Goal: Transaction & Acquisition: Purchase product/service

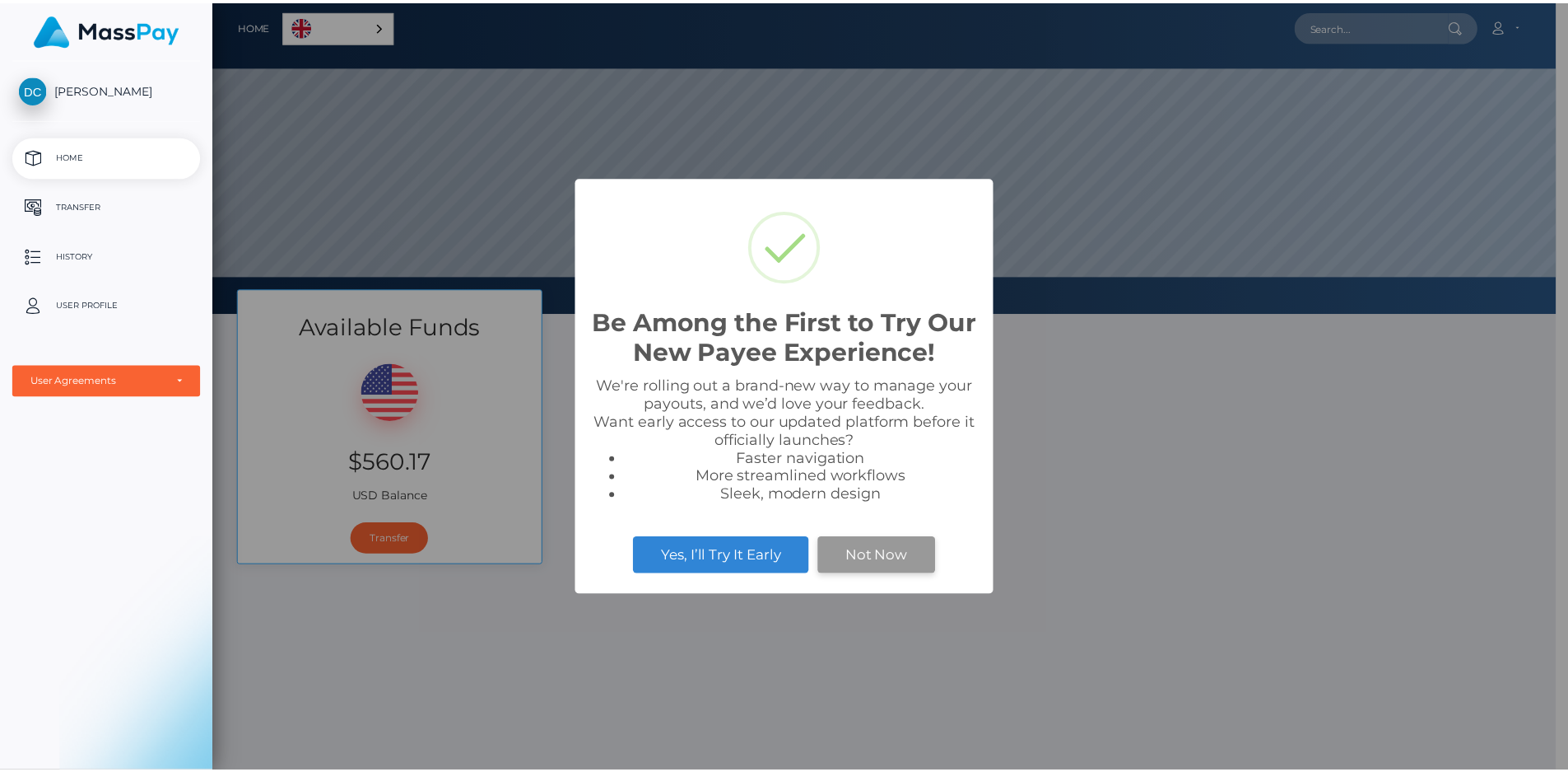
scroll to position [313, 1355]
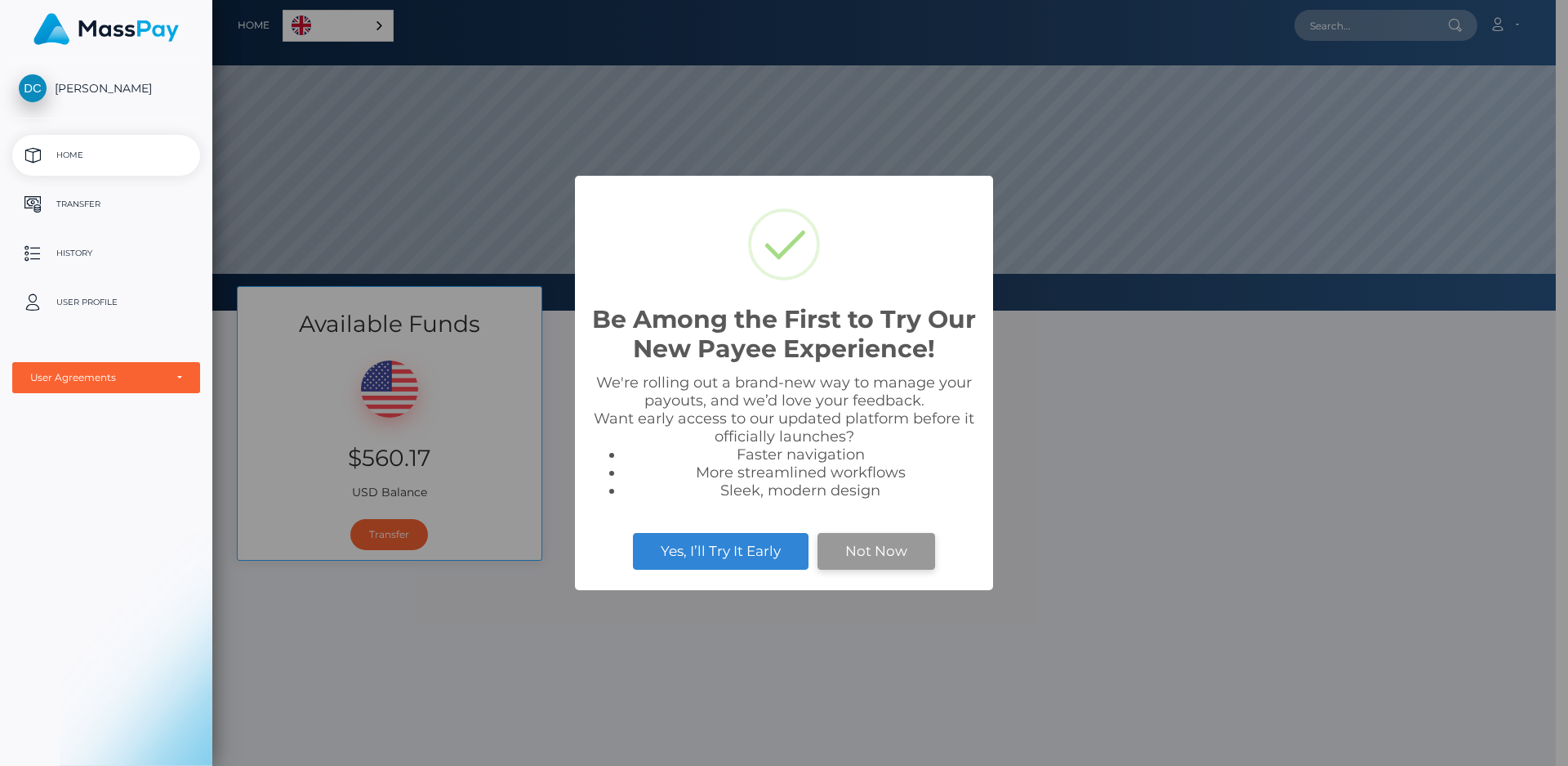
click at [909, 551] on button "Not Now" at bounding box center [876, 550] width 118 height 36
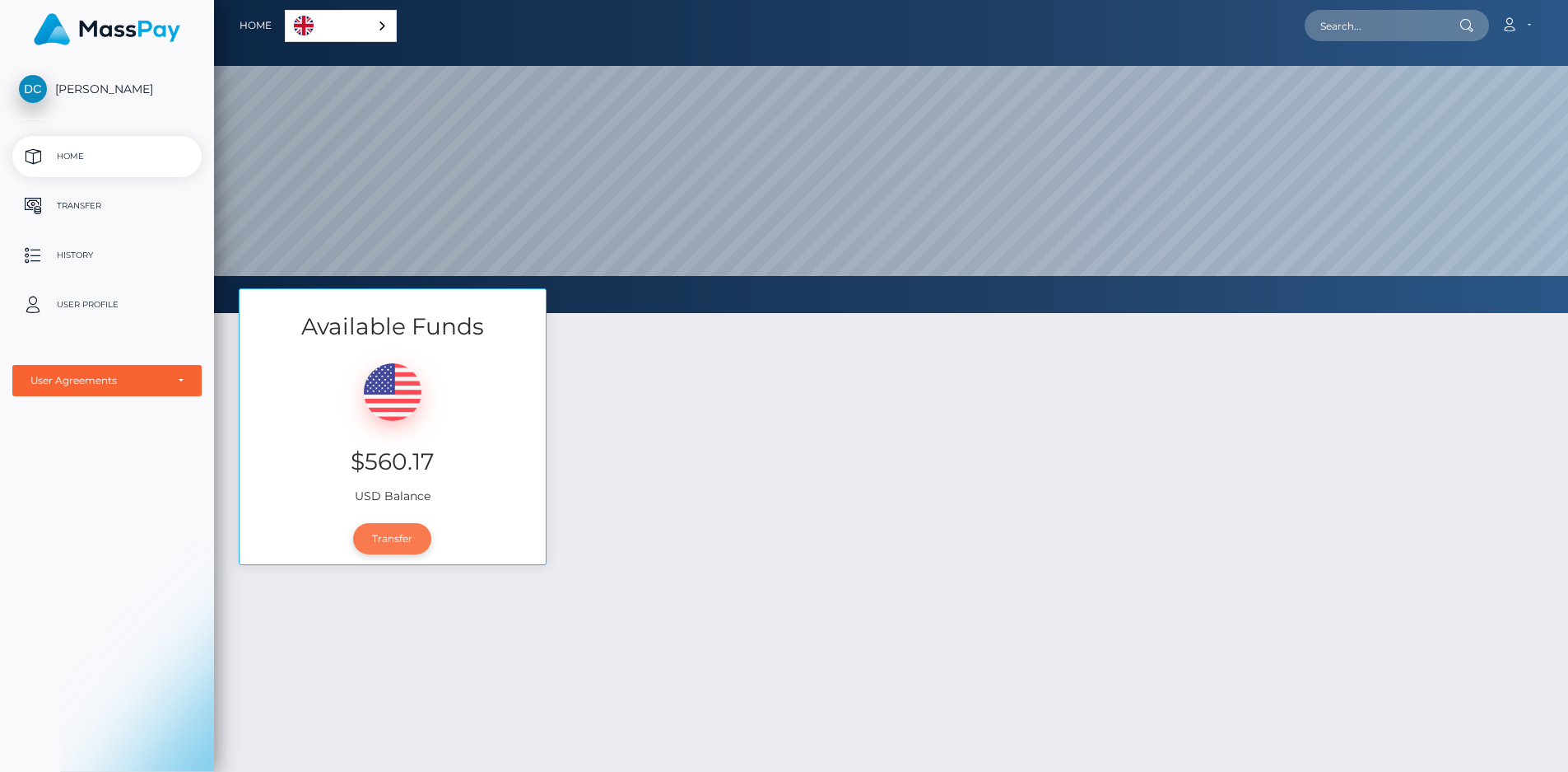
click at [412, 540] on link "Transfer" at bounding box center [392, 538] width 78 height 31
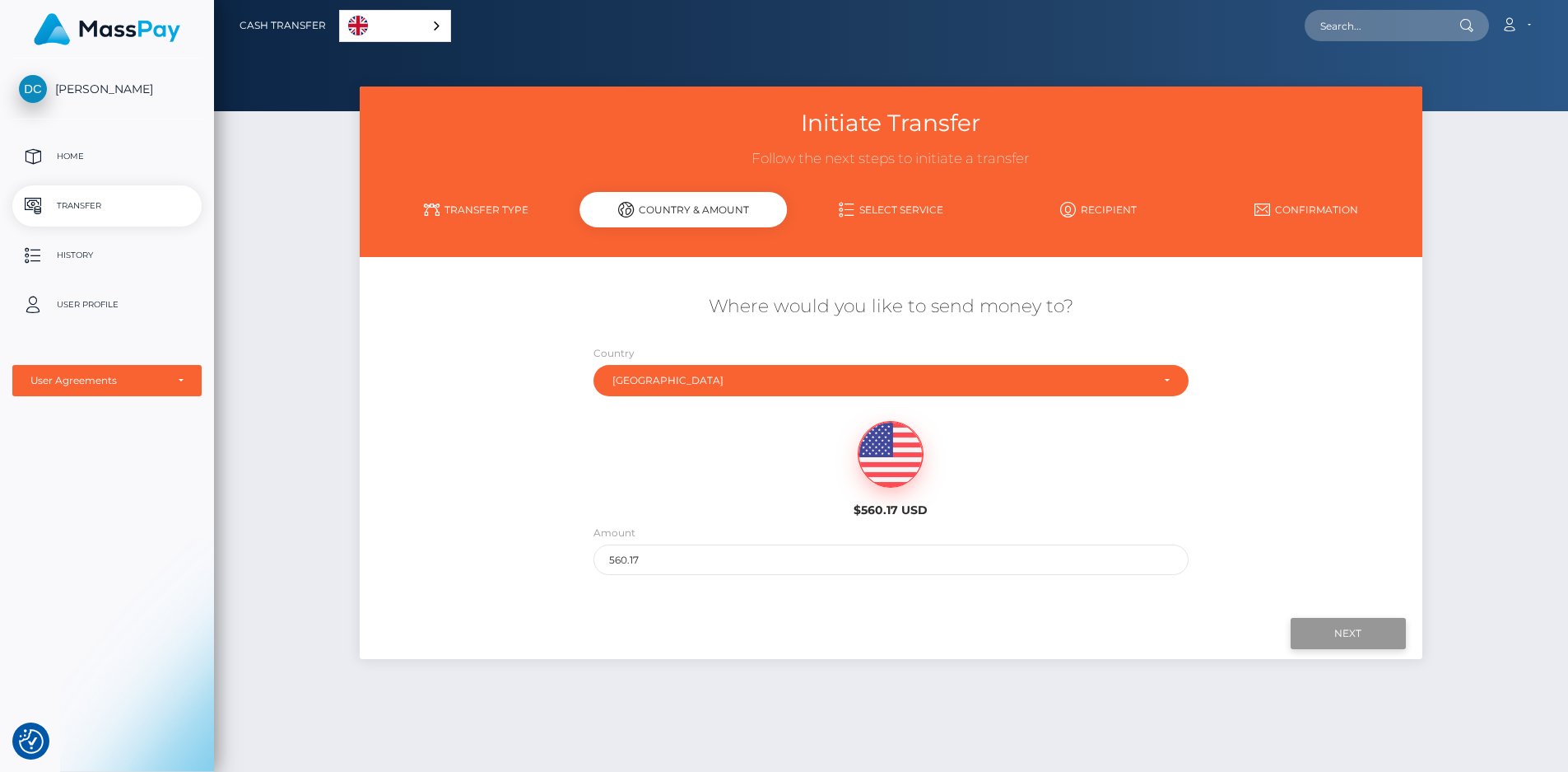
click at [1336, 640] on input "Next" at bounding box center [1349, 633] width 115 height 31
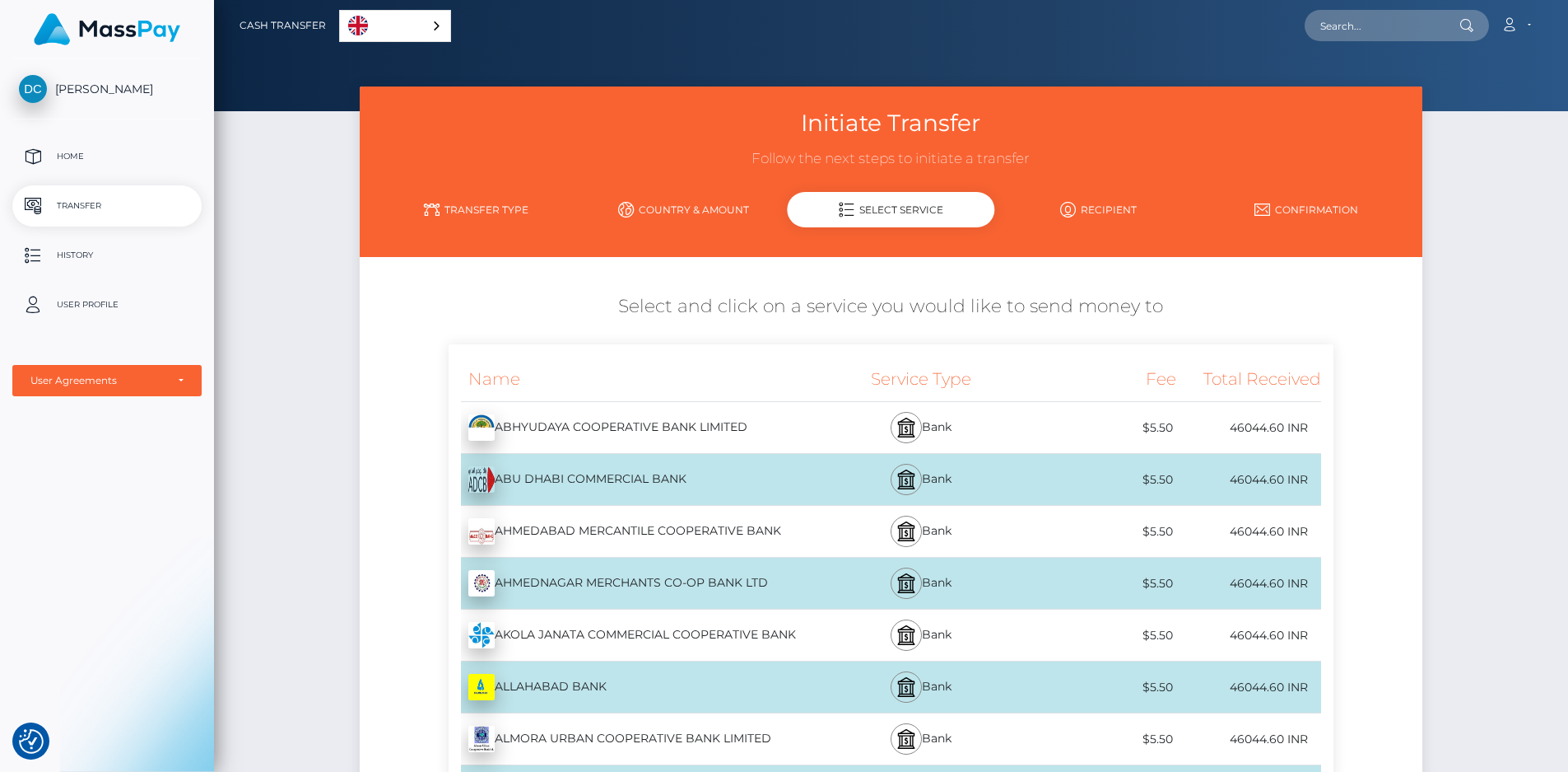
click at [737, 299] on h5 "Select and click on a service you would like to send money to" at bounding box center [891, 306] width 1038 height 26
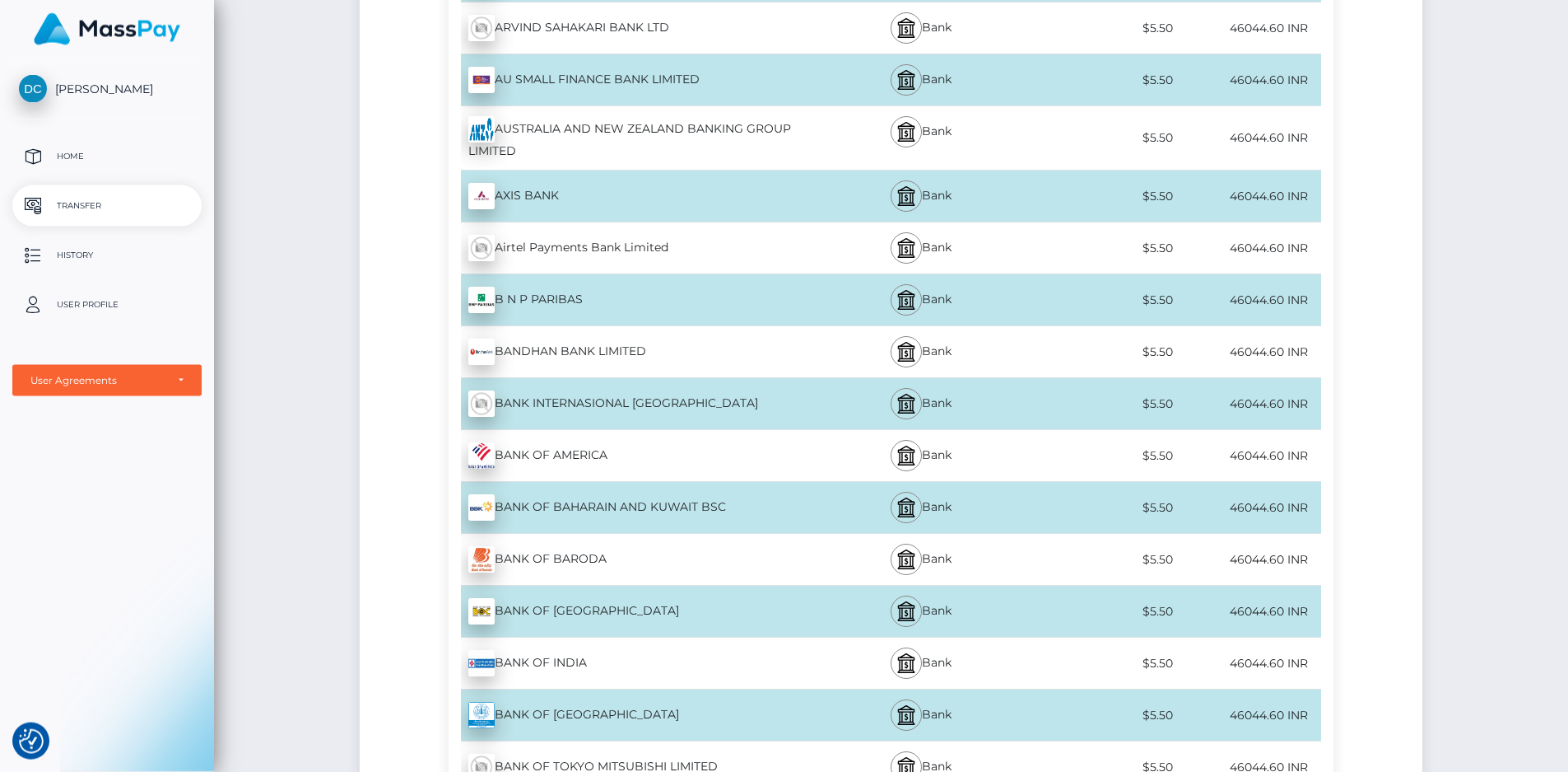
drag, startPoint x: 1441, startPoint y: 329, endPoint x: 1442, endPoint y: 522, distance: 193.0
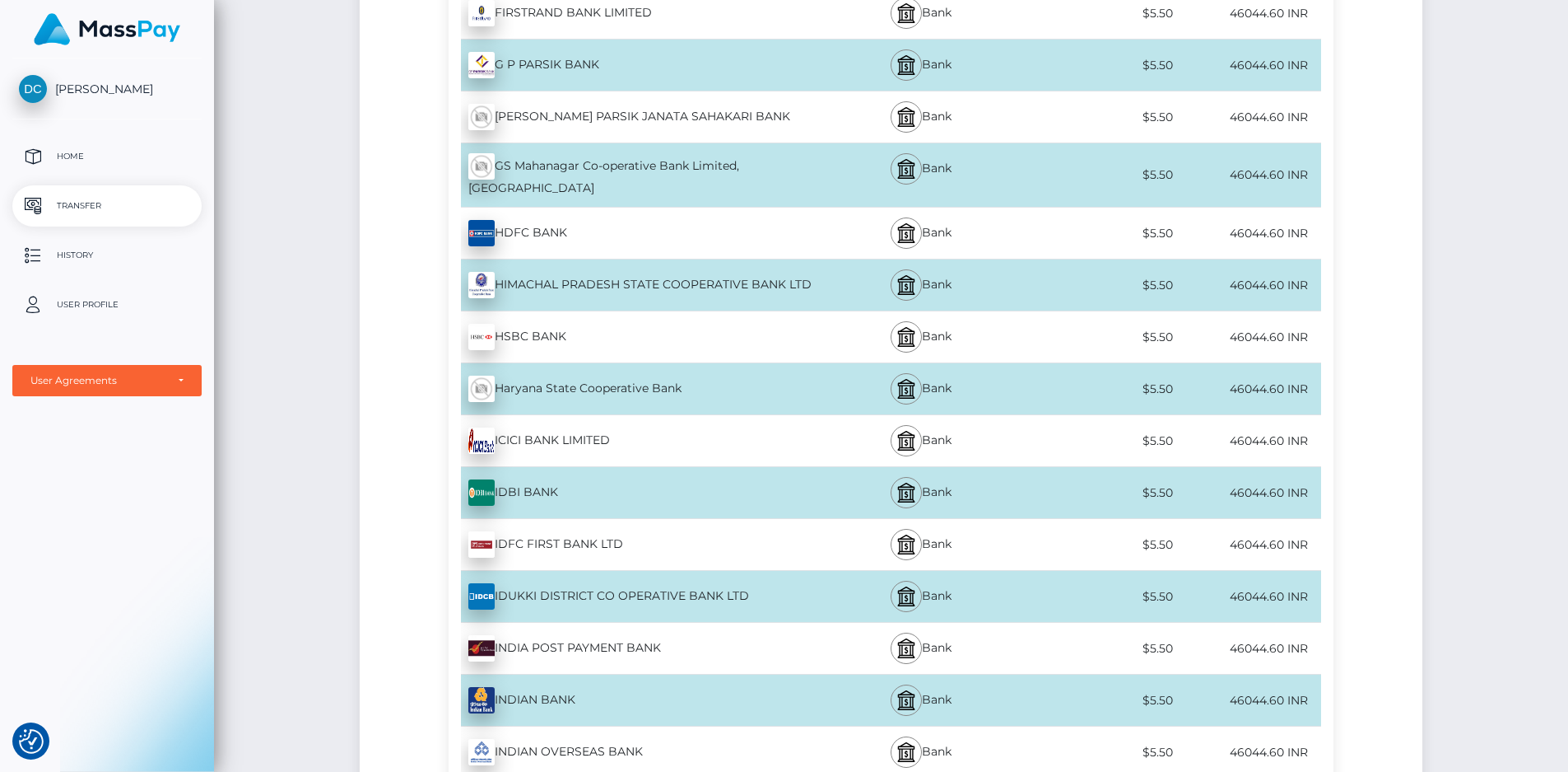
scroll to position [4241, 0]
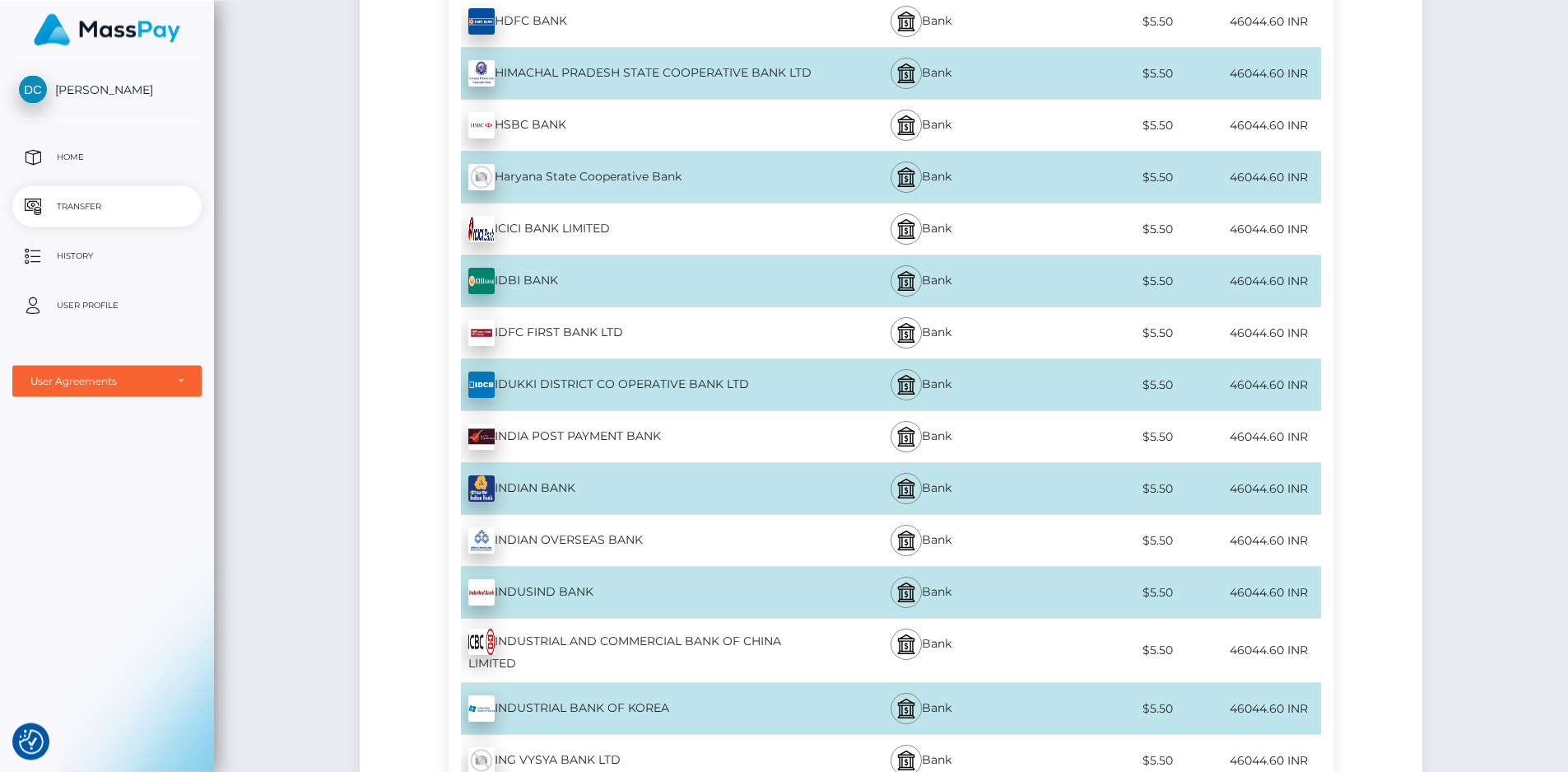
click at [789, 206] on div "ICICI BANK LIMITED - INR" at bounding box center [630, 229] width 364 height 46
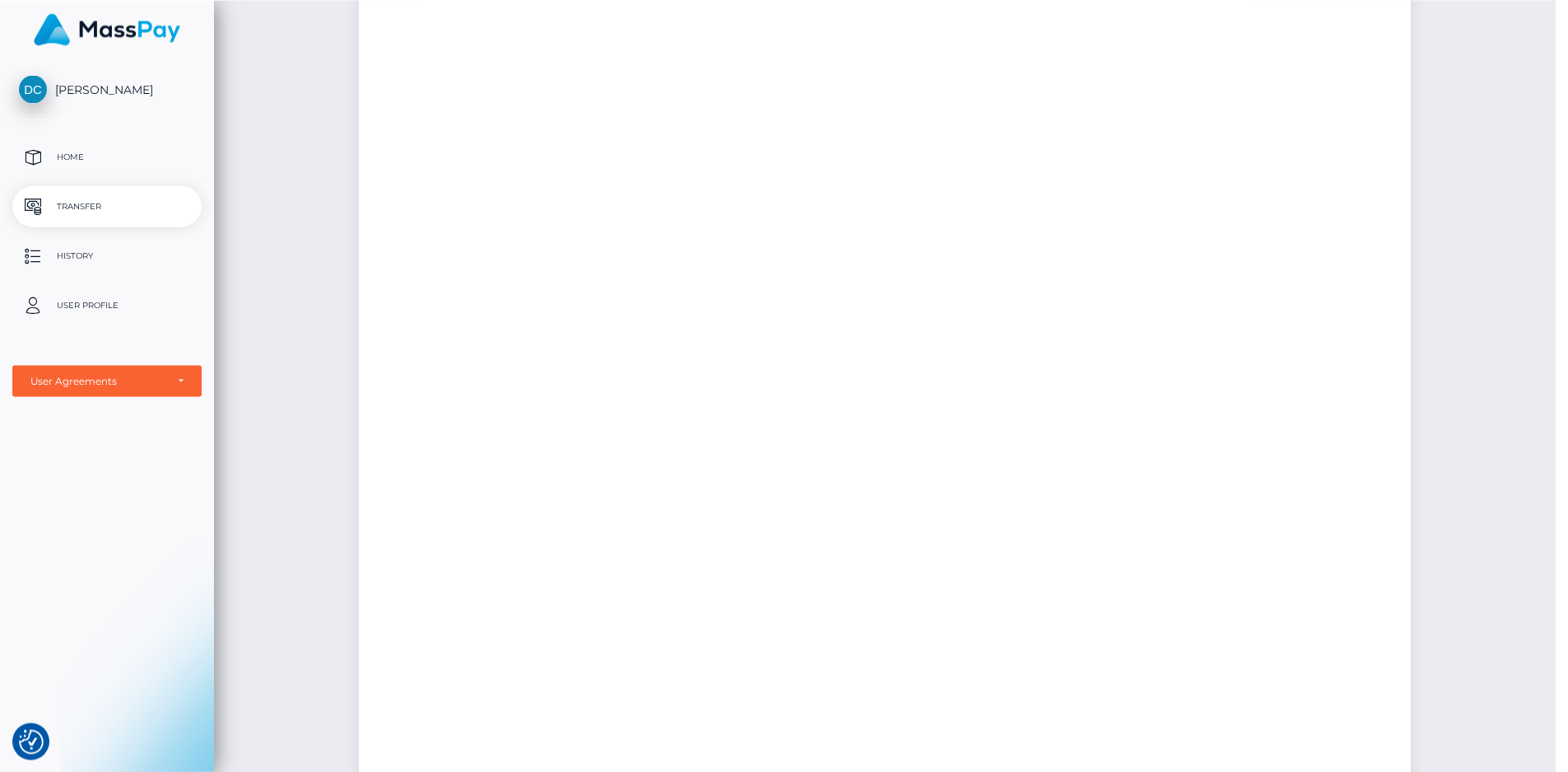
scroll to position [0, 0]
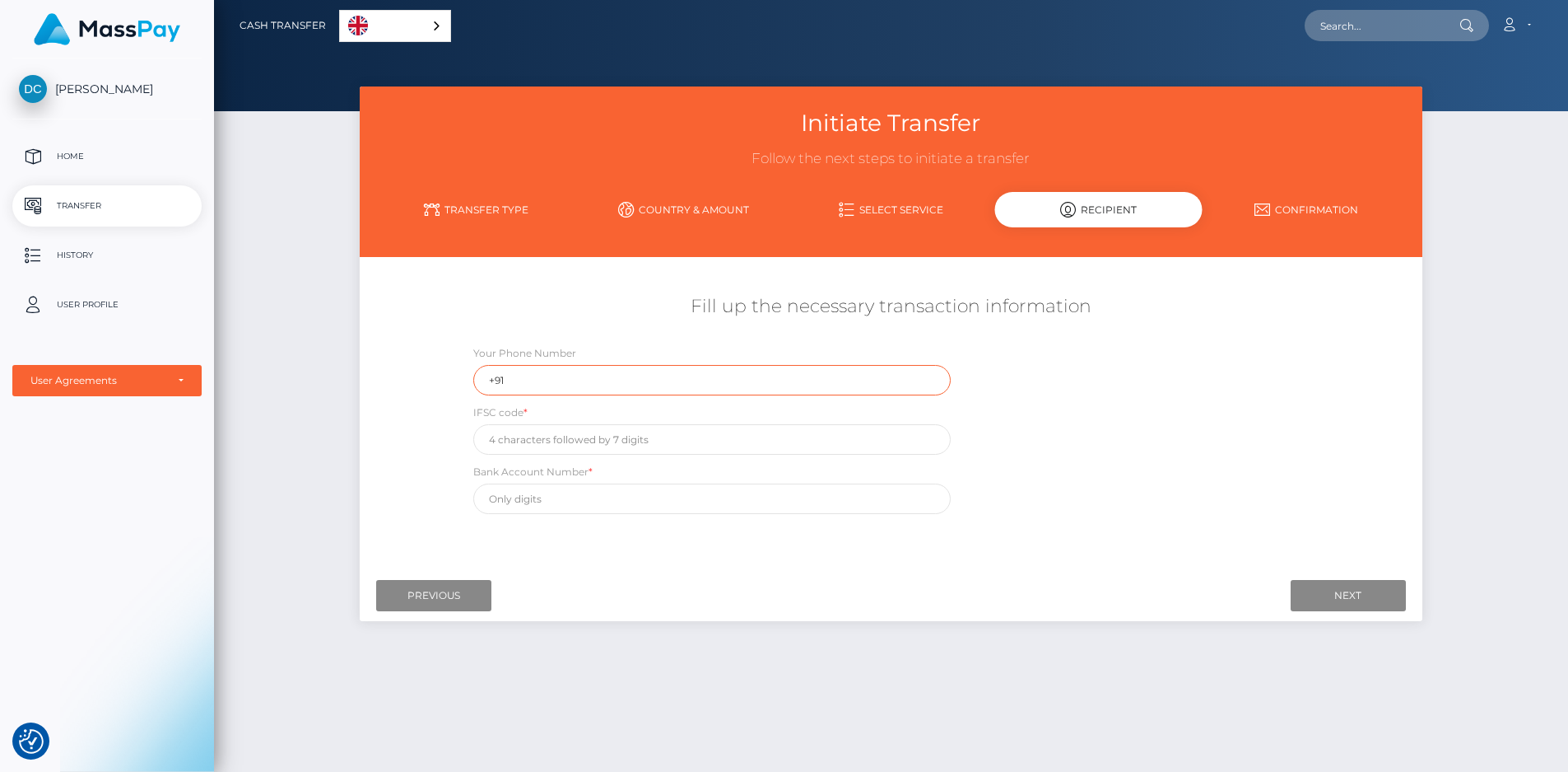
click at [783, 378] on input "+91" at bounding box center [712, 380] width 478 height 30
type input "[PHONE_NUMBER]"
paste input "ICIC0001147"
type input "ICIC0001147"
click at [612, 495] on input "text" at bounding box center [712, 499] width 478 height 30
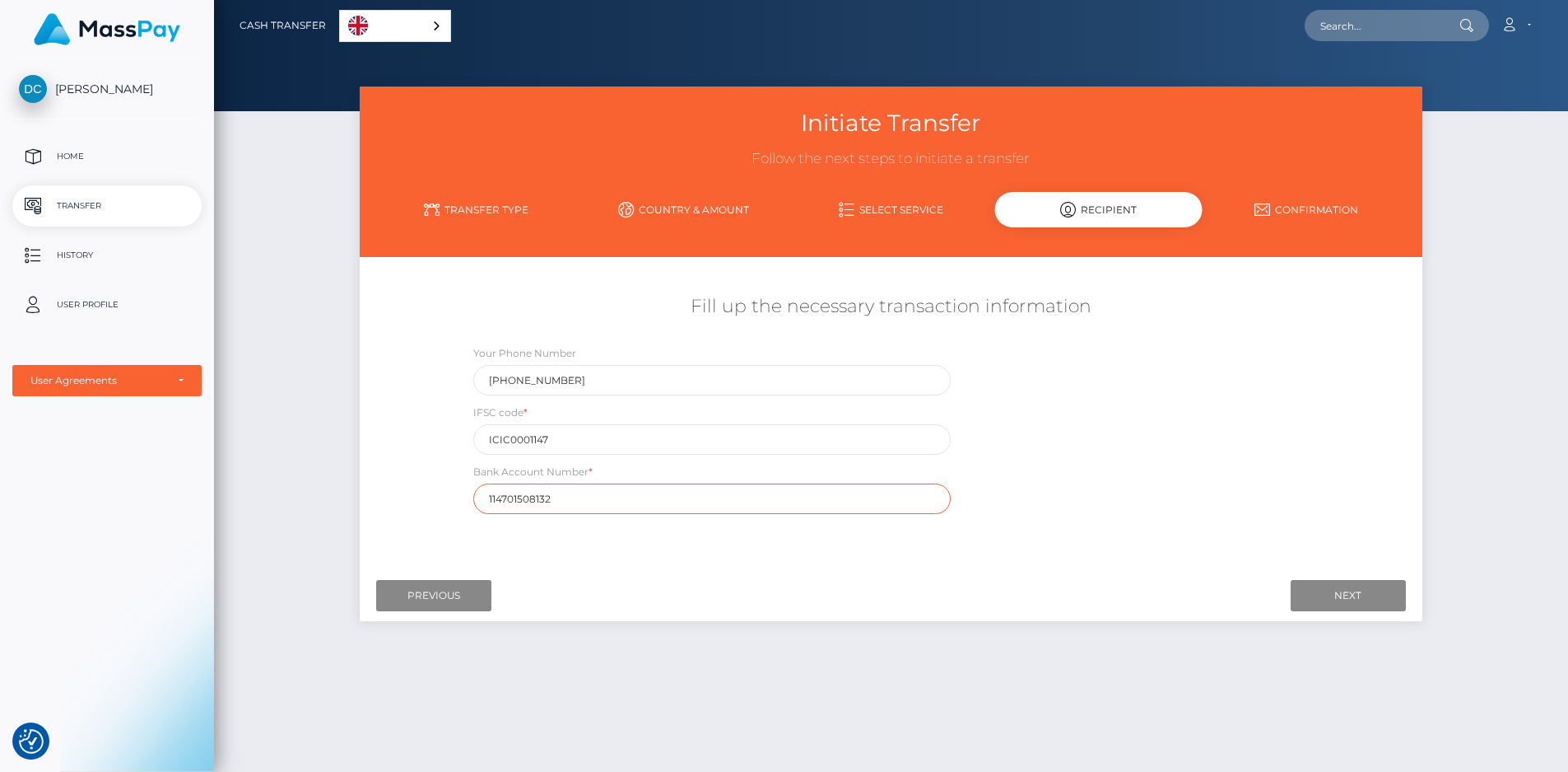
type input "114701508132"
click at [800, 603] on div at bounding box center [891, 595] width 1030 height 31
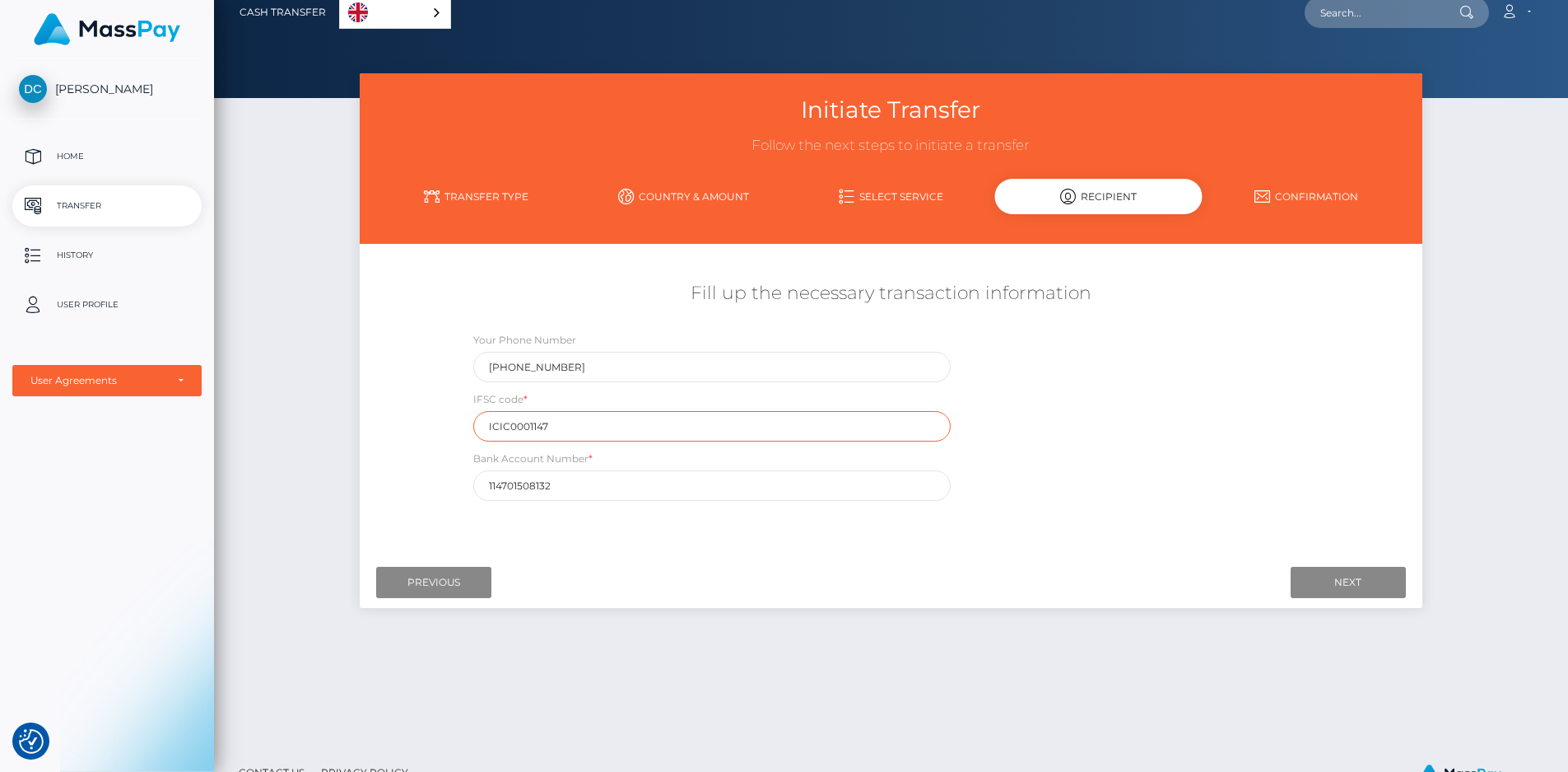
scroll to position [64, 0]
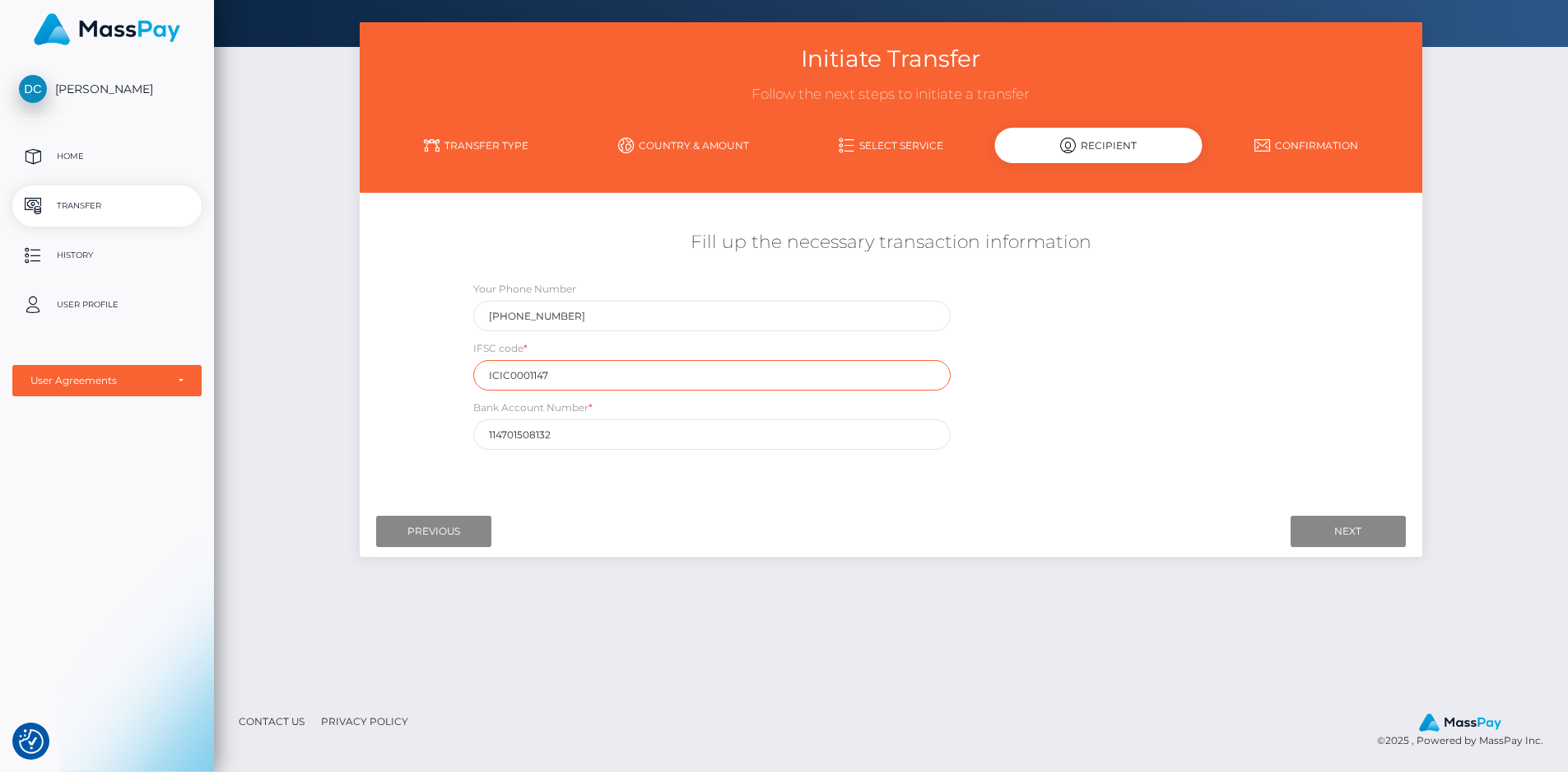
drag, startPoint x: 795, startPoint y: 525, endPoint x: 794, endPoint y: 542, distance: 17.0
click at [1318, 528] on input "Next" at bounding box center [1349, 531] width 115 height 31
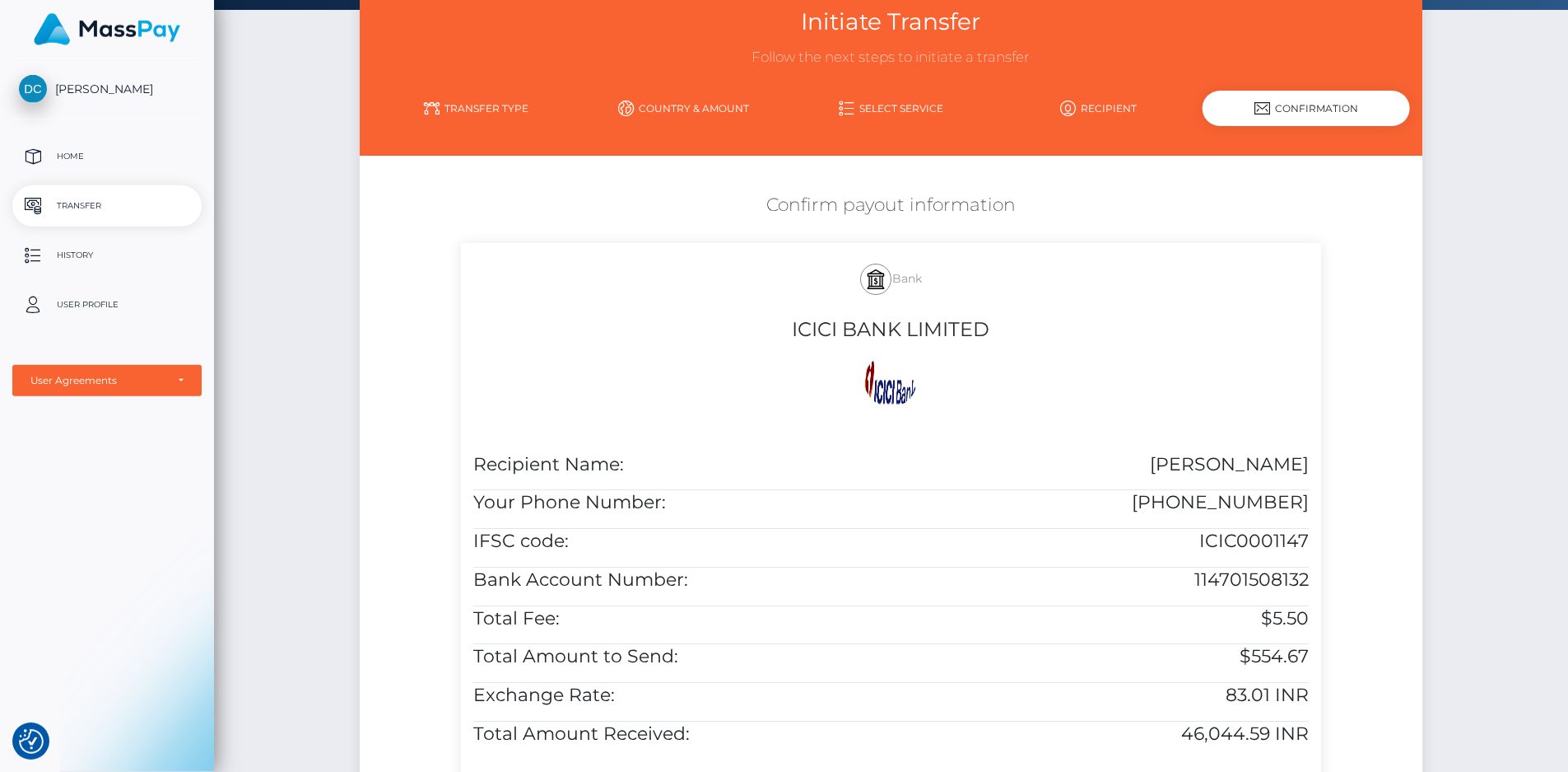
scroll to position [207, 0]
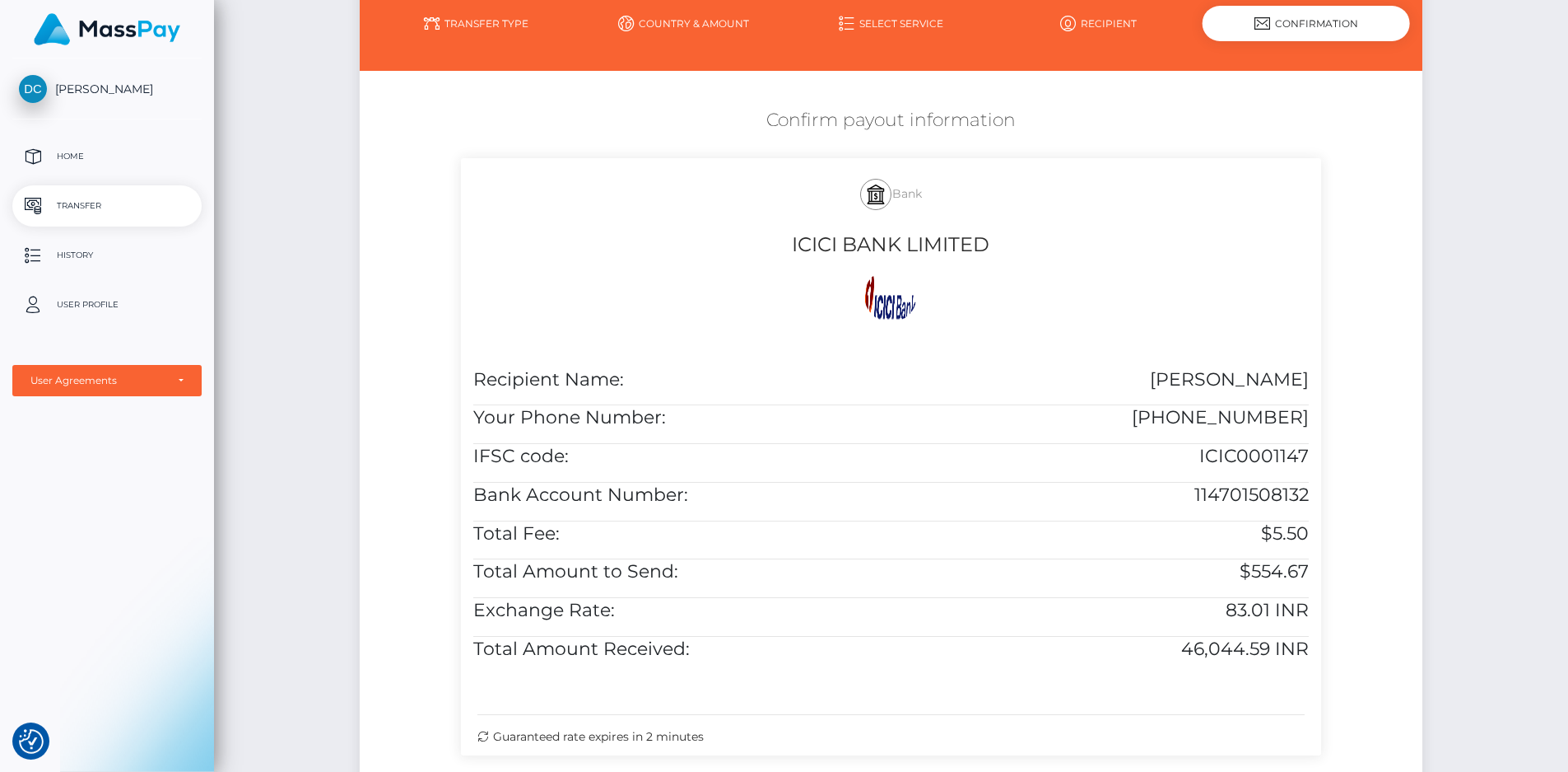
drag, startPoint x: 1038, startPoint y: 361, endPoint x: 1039, endPoint y: 381, distance: 20.0
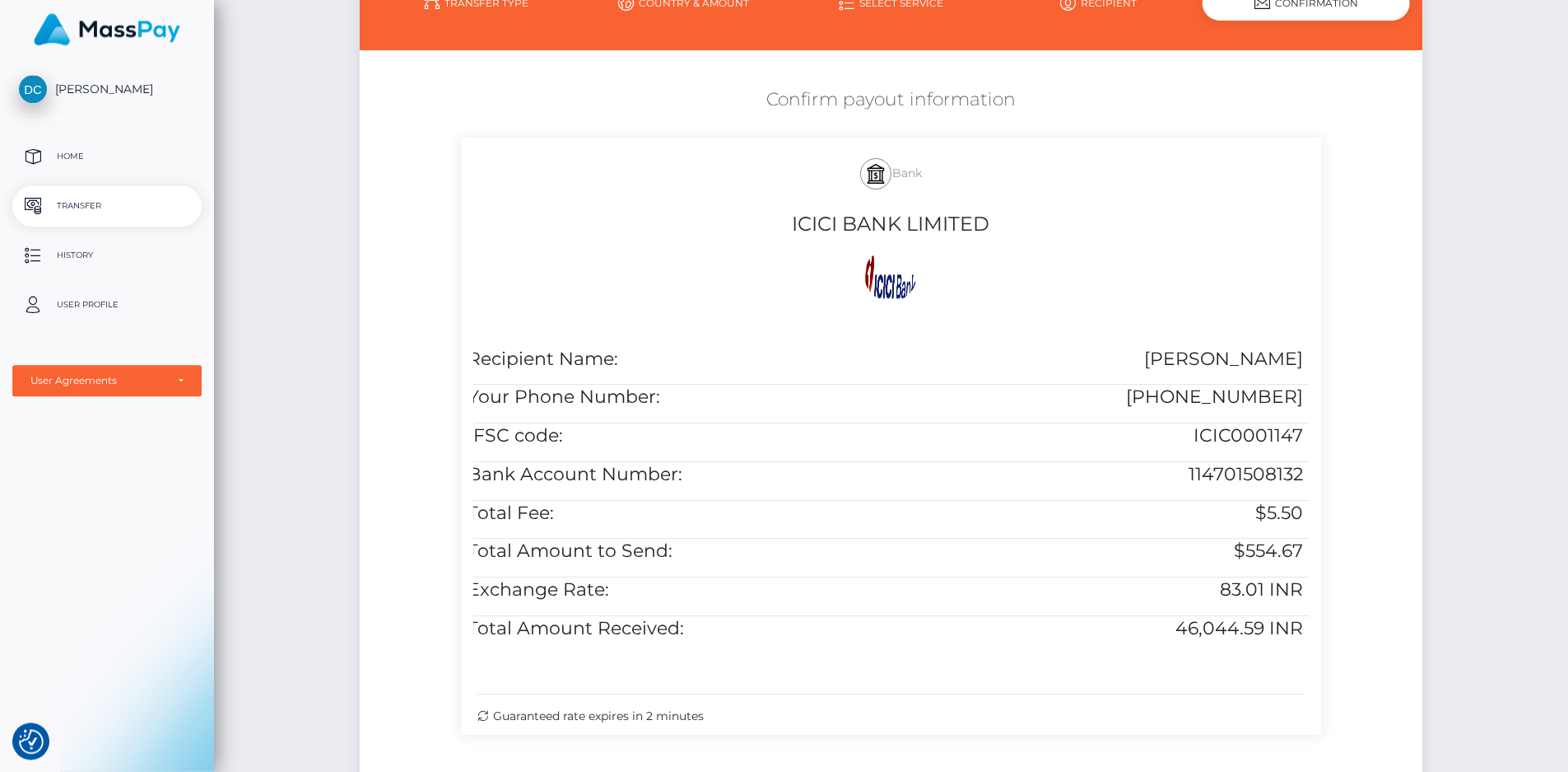
drag, startPoint x: 944, startPoint y: 423, endPoint x: 949, endPoint y: 455, distance: 32.4
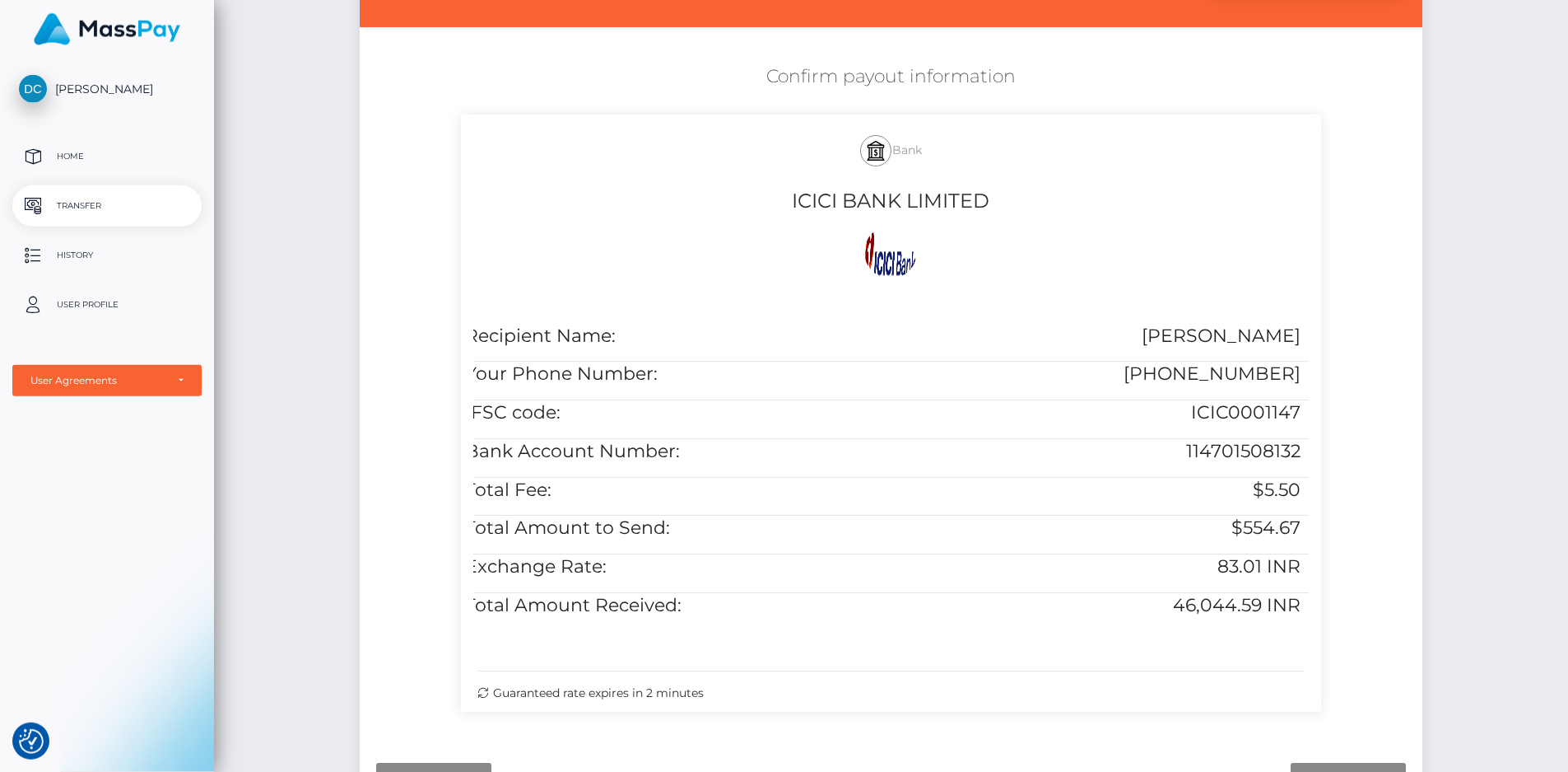
drag, startPoint x: 845, startPoint y: 321, endPoint x: 727, endPoint y: 347, distance: 120.8
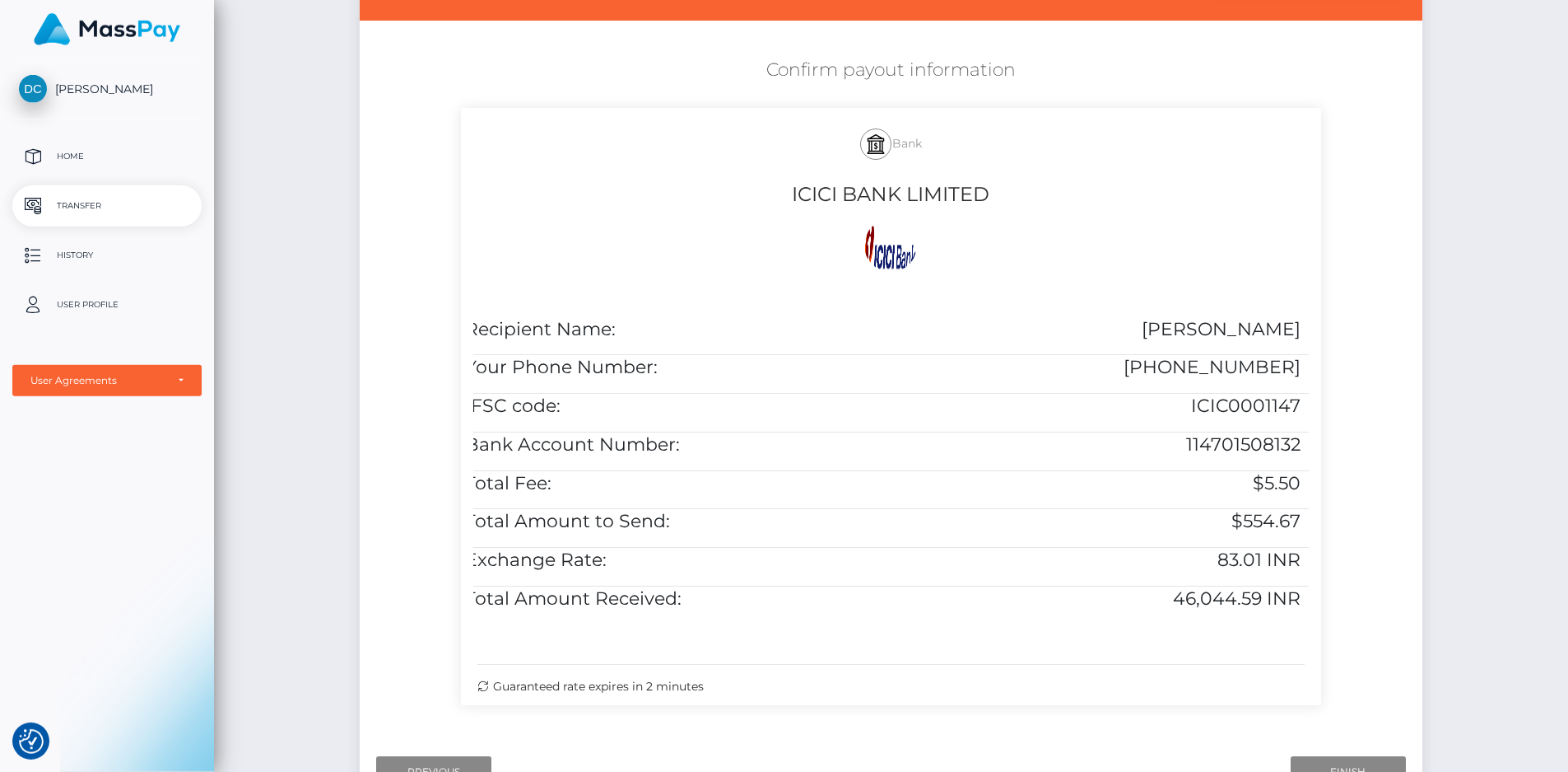
scroll to position [0, 0]
drag, startPoint x: 847, startPoint y: 380, endPoint x: 660, endPoint y: 365, distance: 187.6
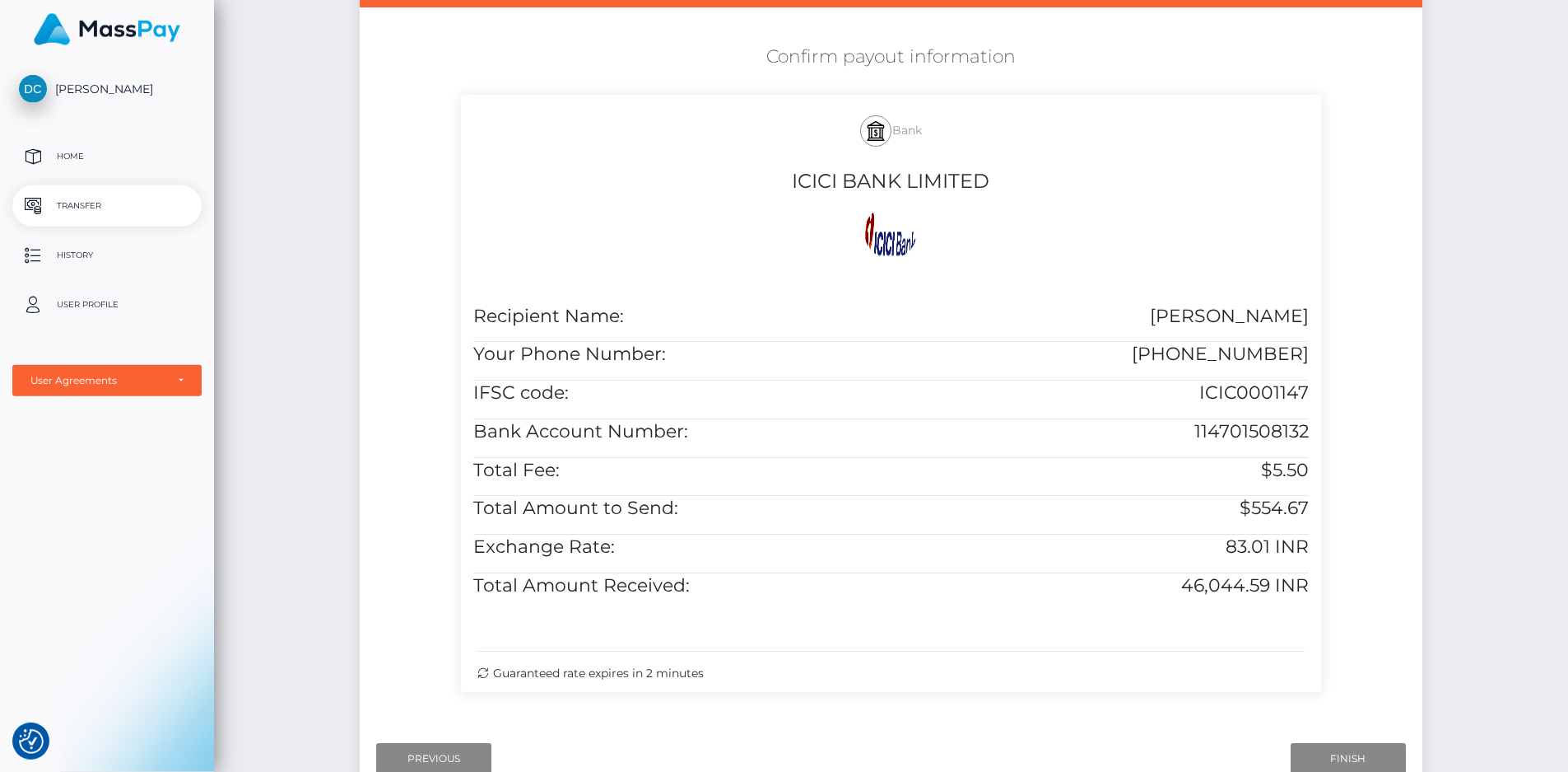
drag, startPoint x: 566, startPoint y: 518, endPoint x: 539, endPoint y: 506, distance: 29.5
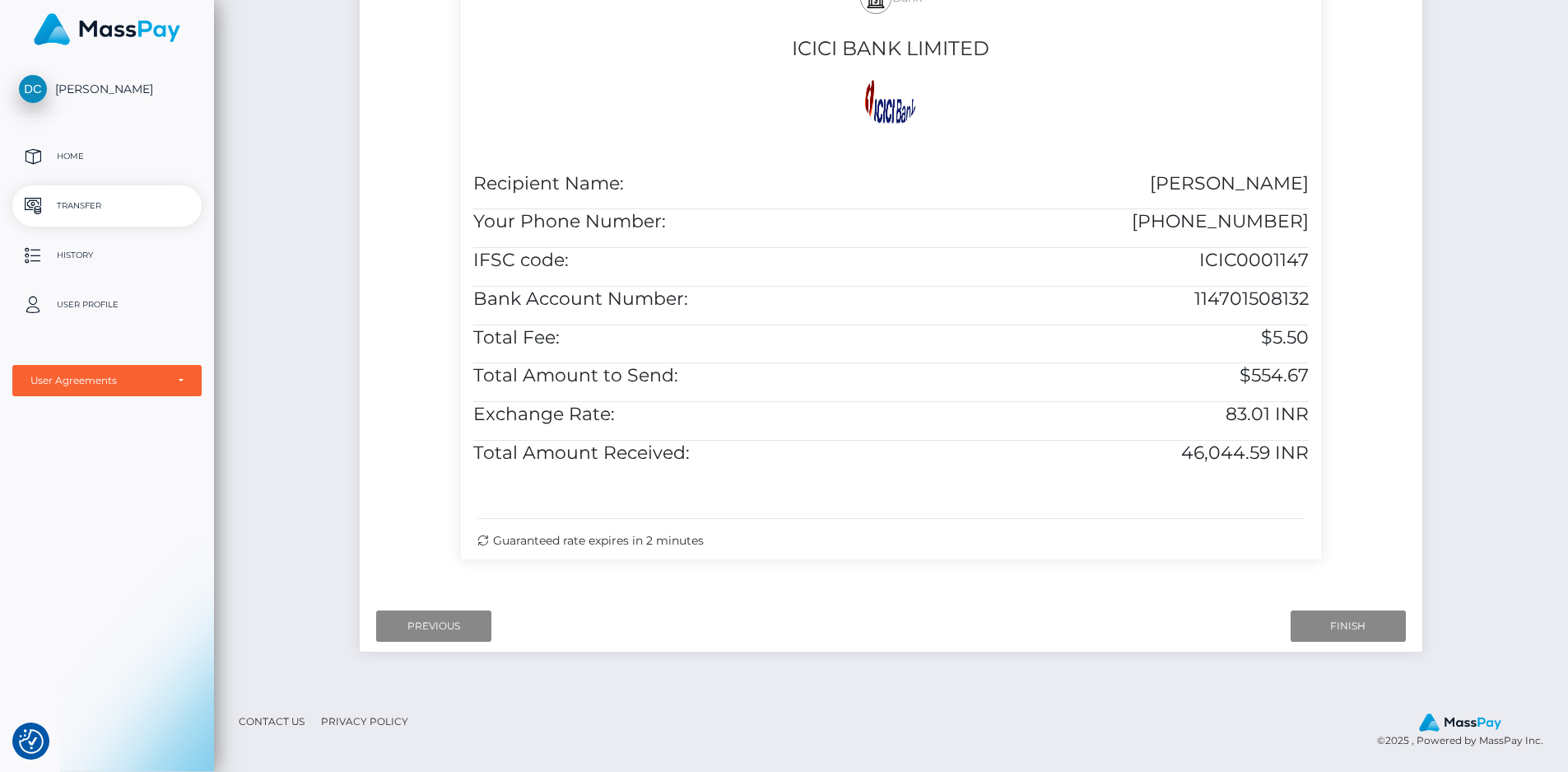
click at [1247, 363] on h5 "$554.67" at bounding box center [1106, 375] width 406 height 26
click at [1277, 325] on h5 "$5.50" at bounding box center [1106, 337] width 406 height 26
click at [1274, 363] on h5 "$554.67" at bounding box center [1106, 375] width 406 height 26
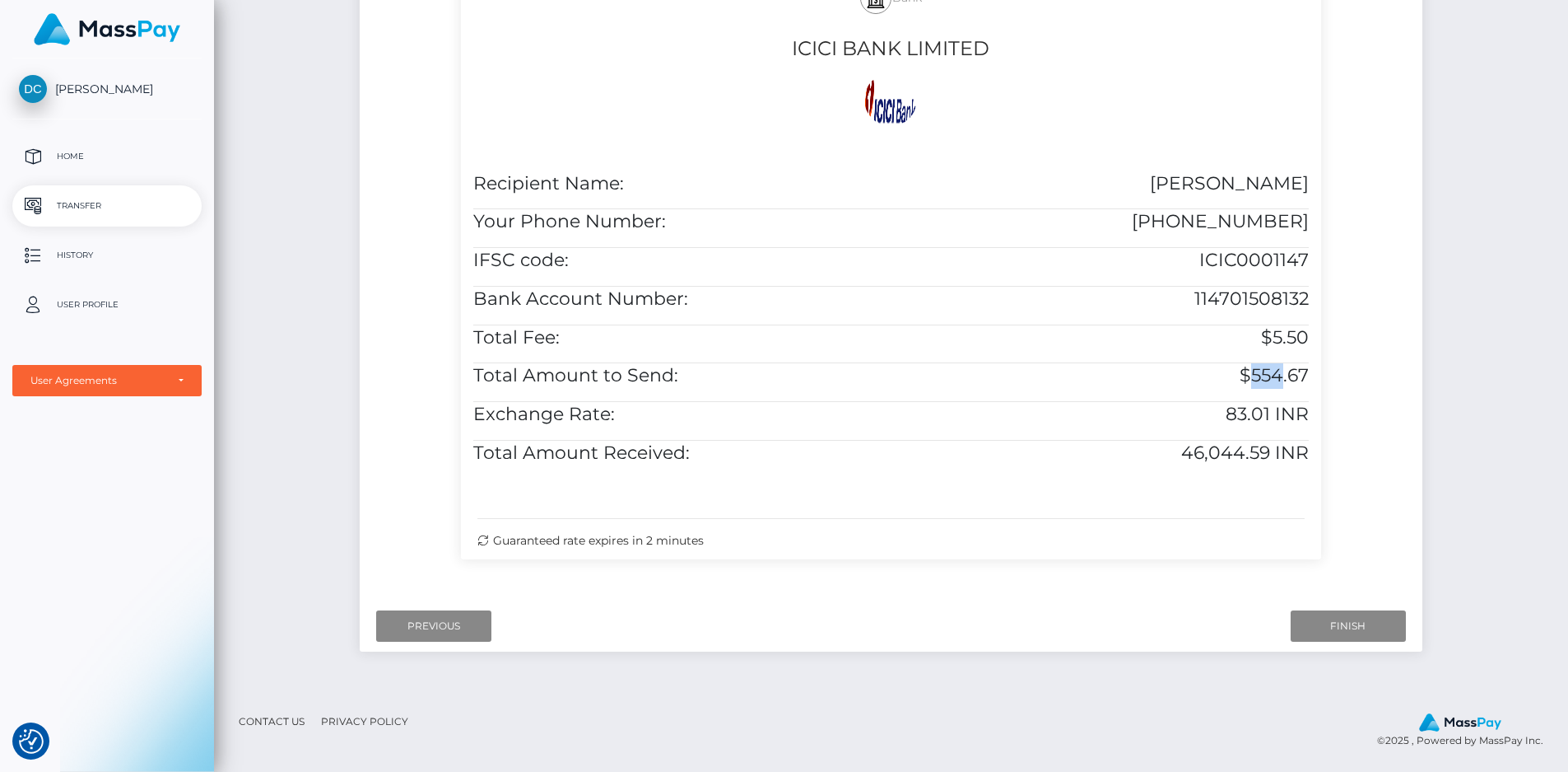
click at [1274, 363] on h5 "$554.67" at bounding box center [1106, 375] width 406 height 26
click at [1099, 535] on div "Guaranteed rate expires in 2 minutes" at bounding box center [892, 540] width 828 height 17
click at [1342, 621] on input "Finish" at bounding box center [1349, 626] width 115 height 31
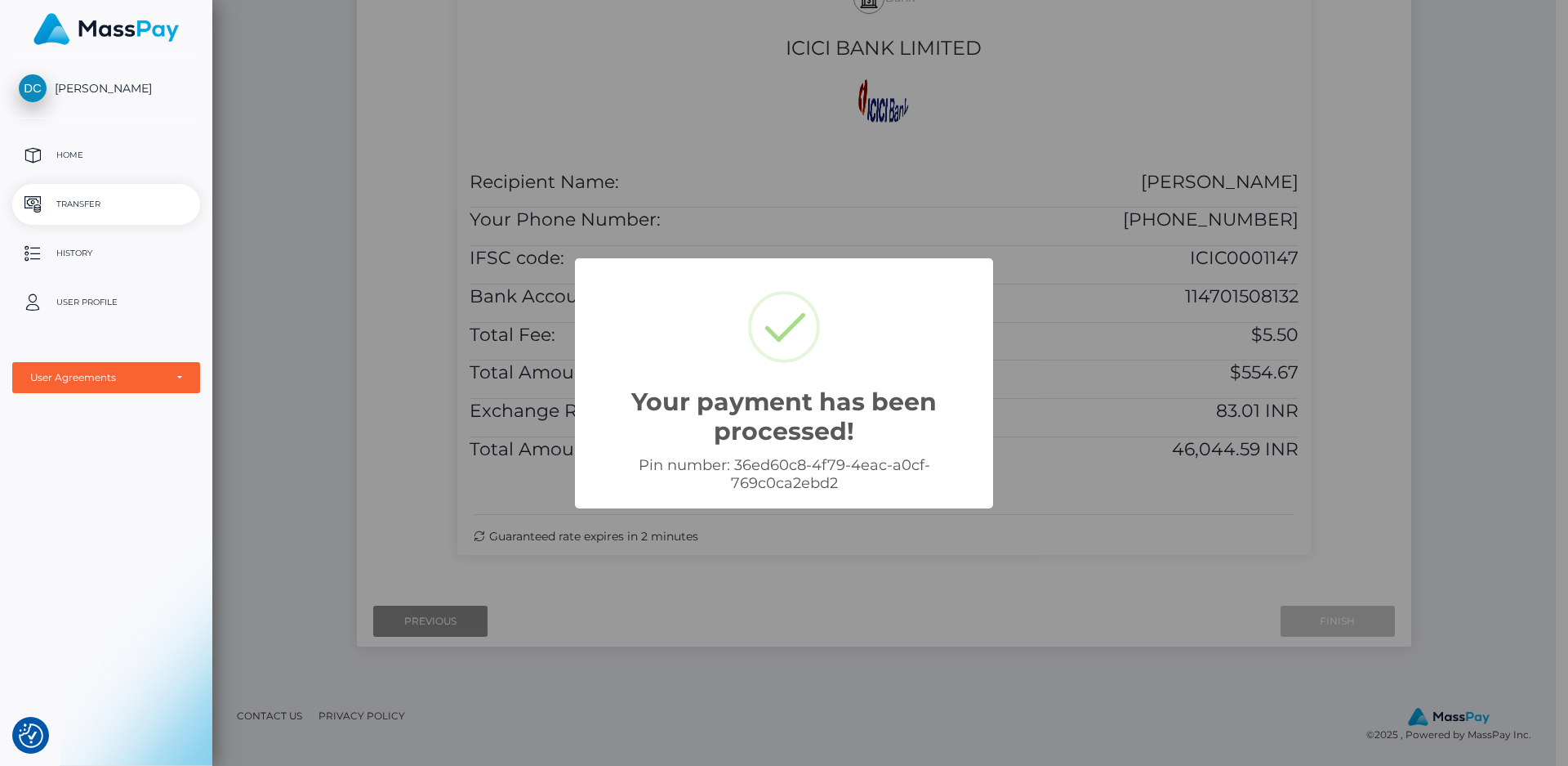
click at [681, 301] on div "Your payment has been processed! ×" at bounding box center [784, 365] width 385 height 181
click at [1173, 438] on div "Your payment has been processed! × Pin number: 36ed60c8-4f79-4eac-a0cf-769c0ca2…" at bounding box center [784, 383] width 1568 height 766
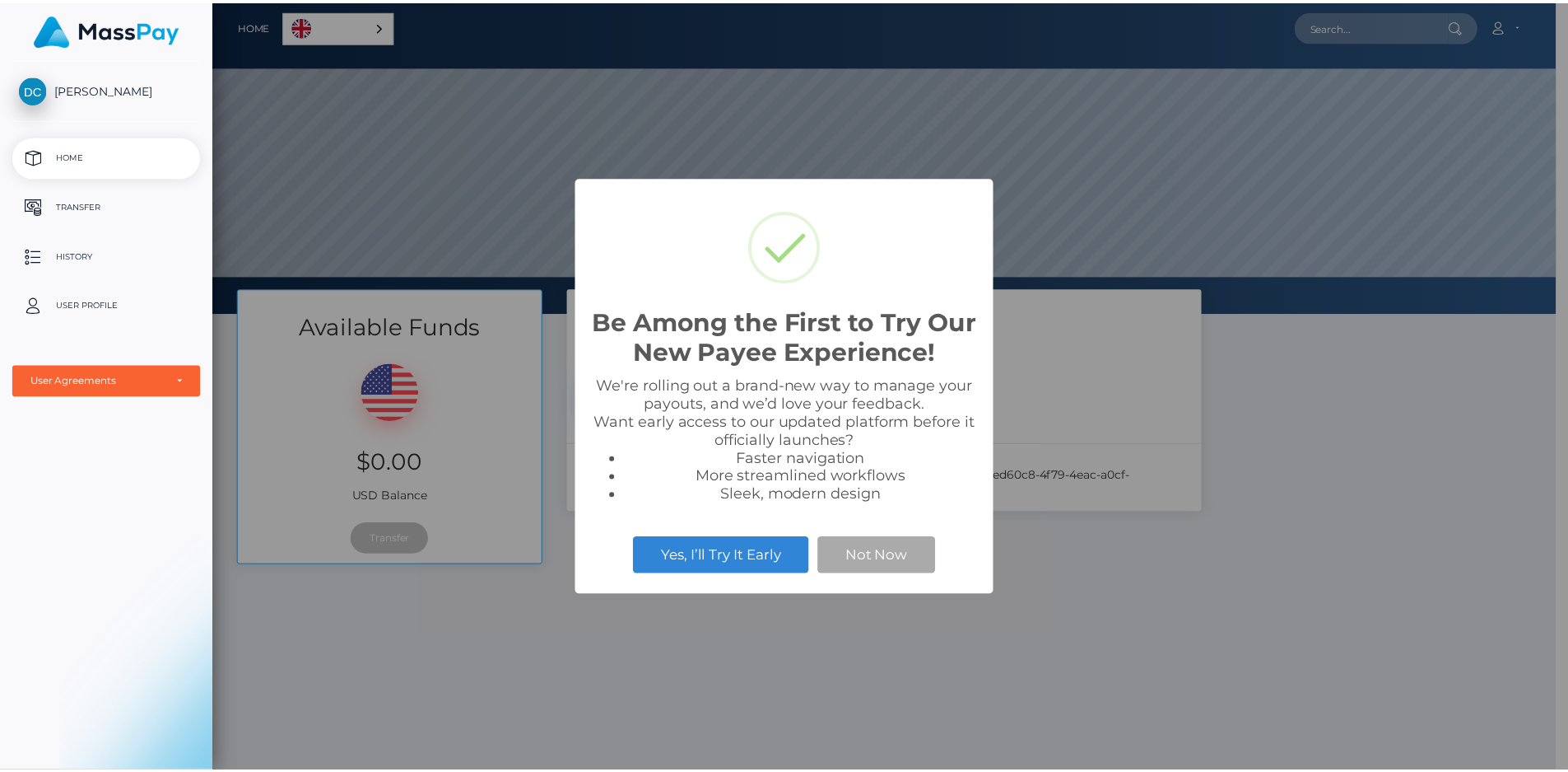
scroll to position [313, 1355]
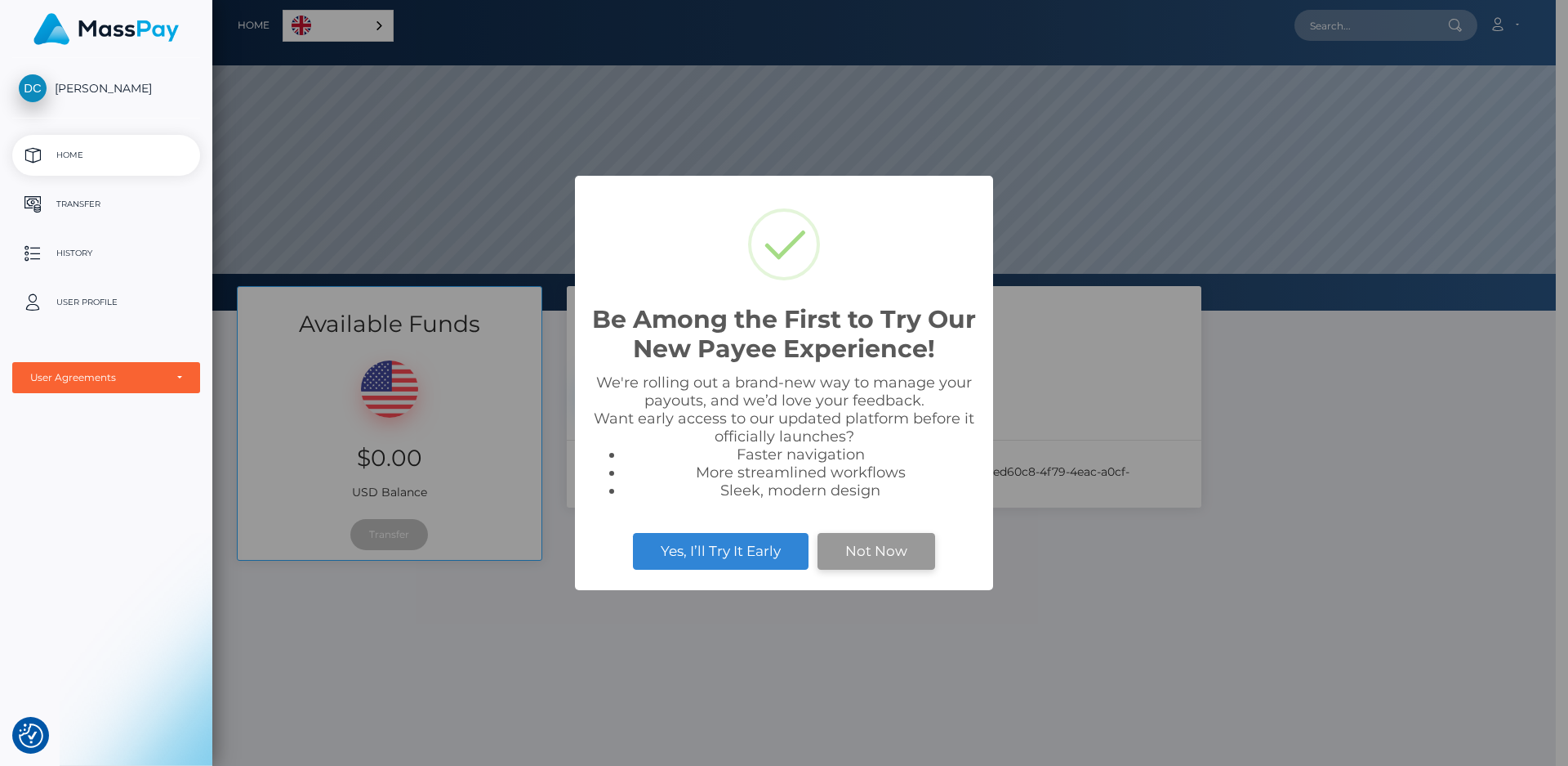
click at [903, 547] on button "Not Now" at bounding box center [876, 550] width 118 height 36
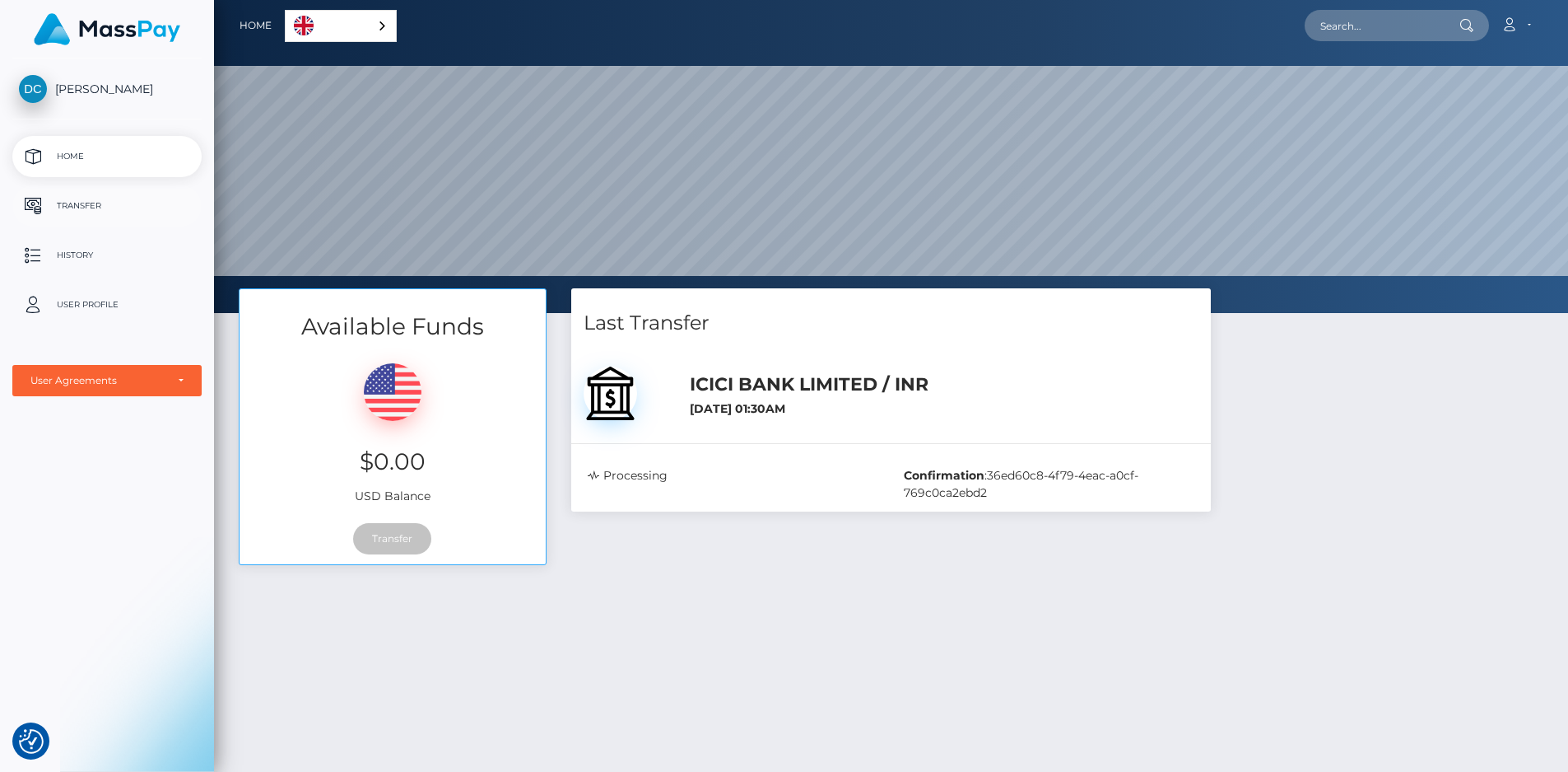
click at [101, 202] on p "Transfer" at bounding box center [107, 206] width 177 height 25
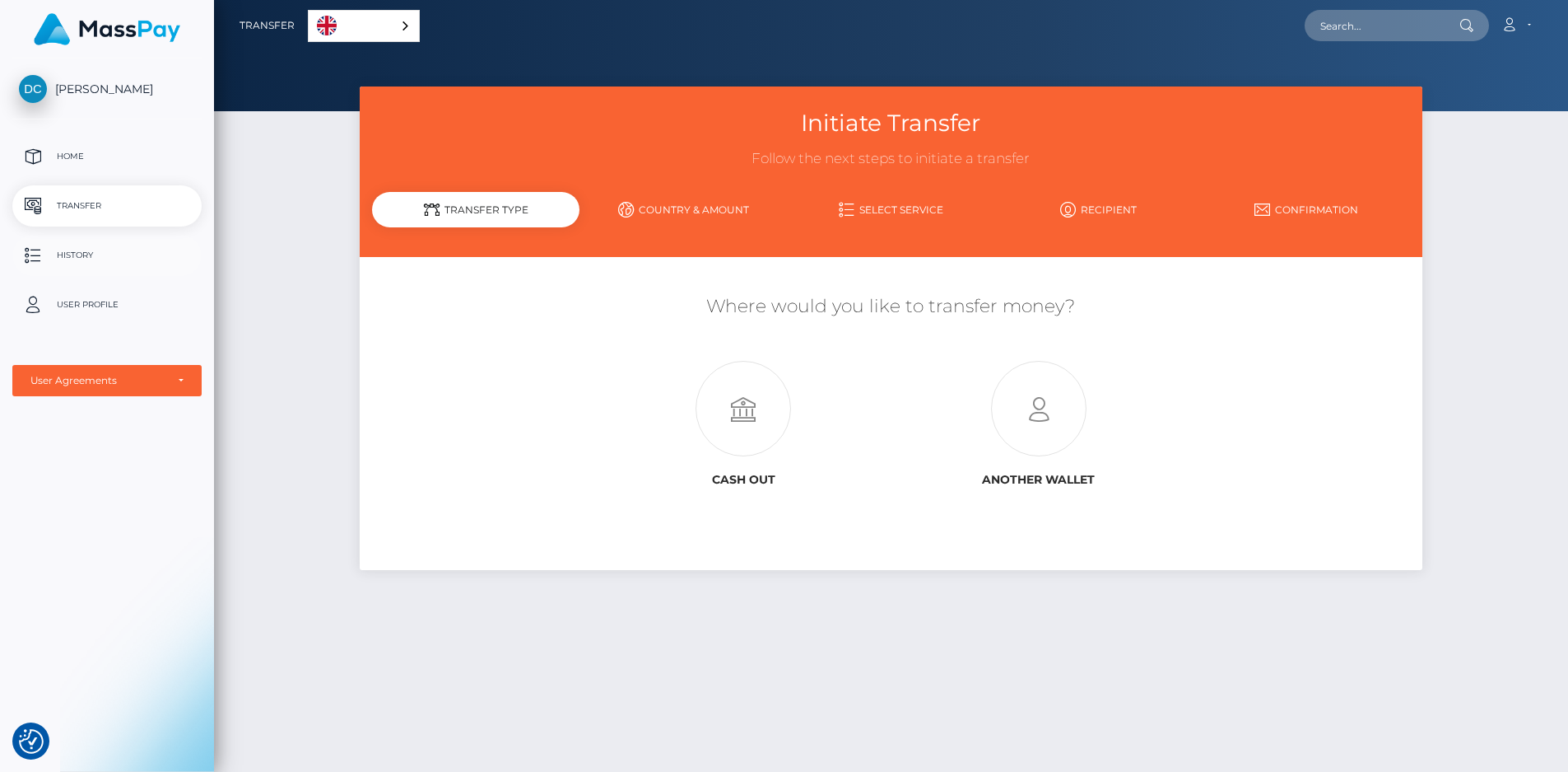
click at [108, 253] on p "History" at bounding box center [107, 255] width 177 height 25
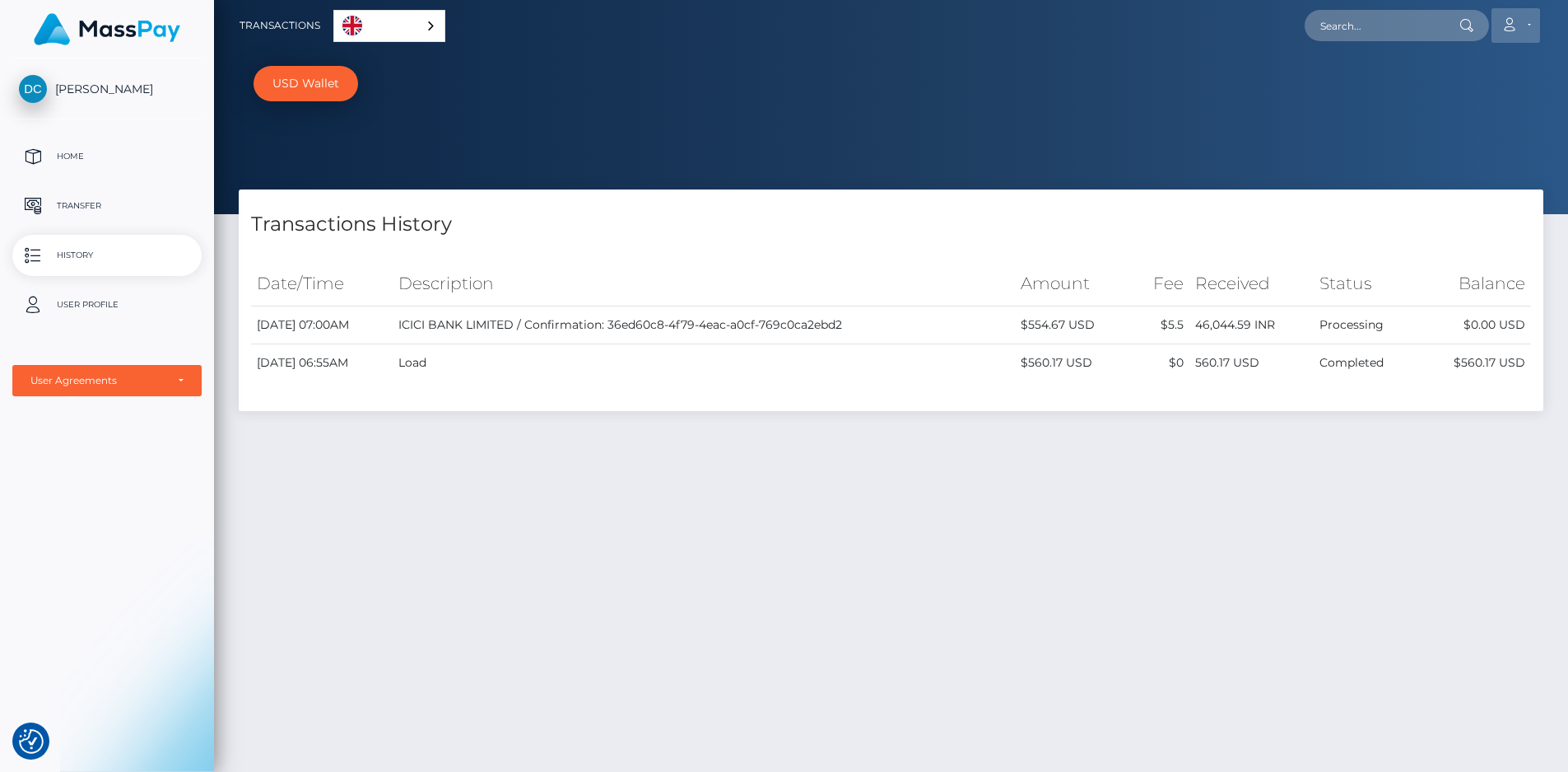
click at [1527, 25] on link "Account" at bounding box center [1515, 26] width 48 height 35
click at [85, 314] on p "User Profile" at bounding box center [107, 304] width 177 height 25
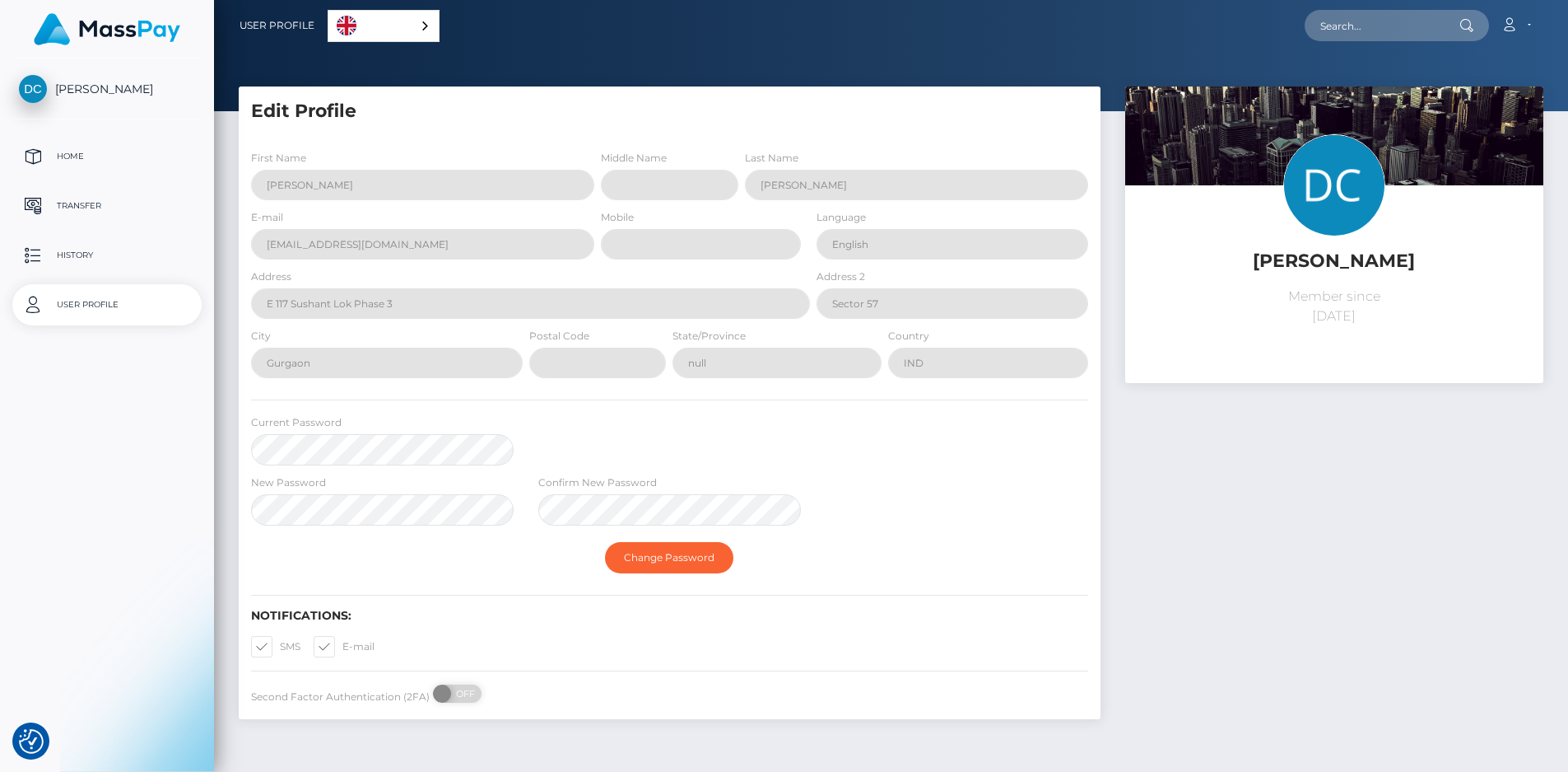
select select
click at [1505, 23] on icon at bounding box center [1509, 25] width 17 height 13
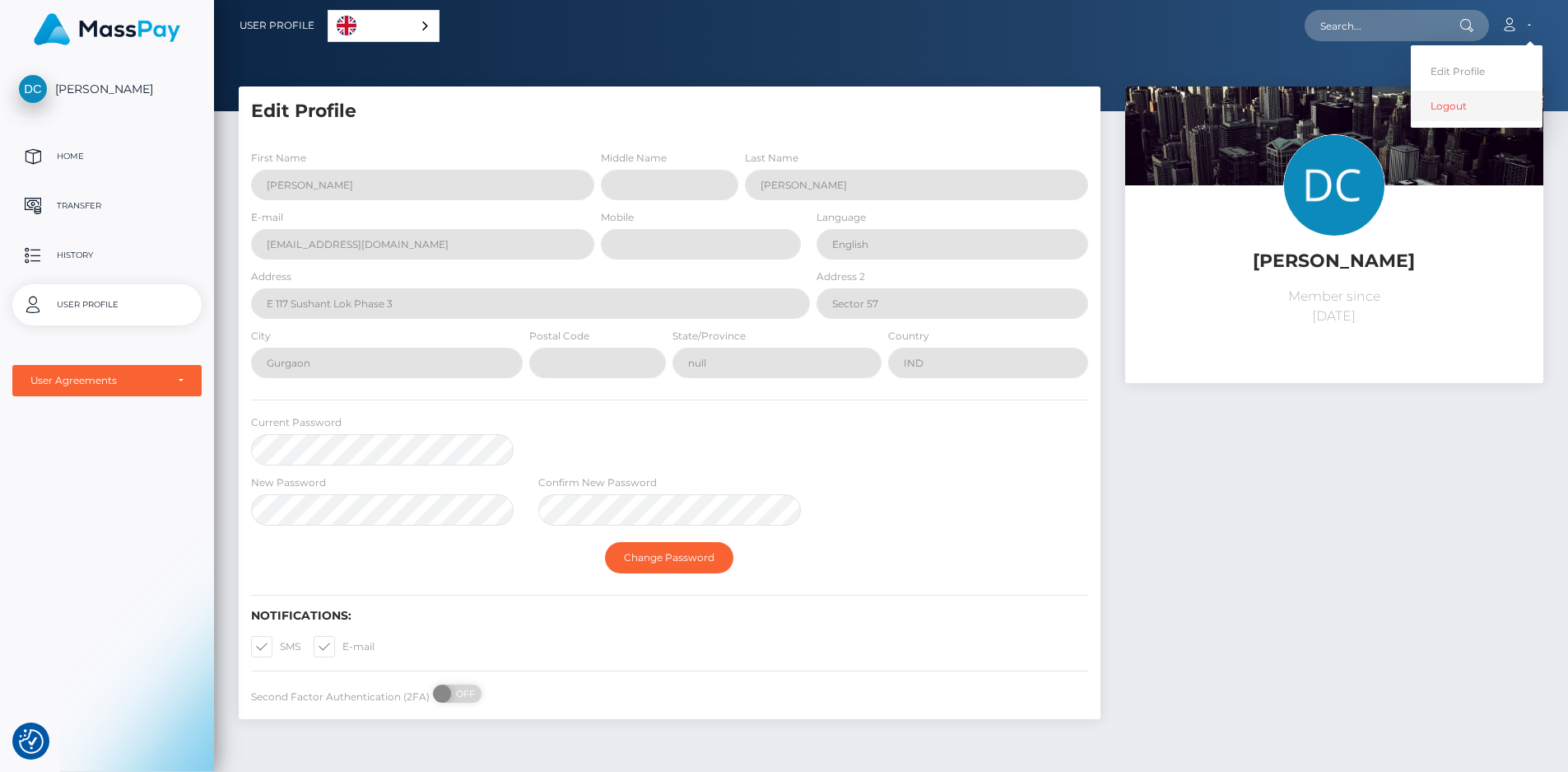
click at [1459, 106] on link "Logout" at bounding box center [1476, 106] width 131 height 30
